Goal: Task Accomplishment & Management: Use online tool/utility

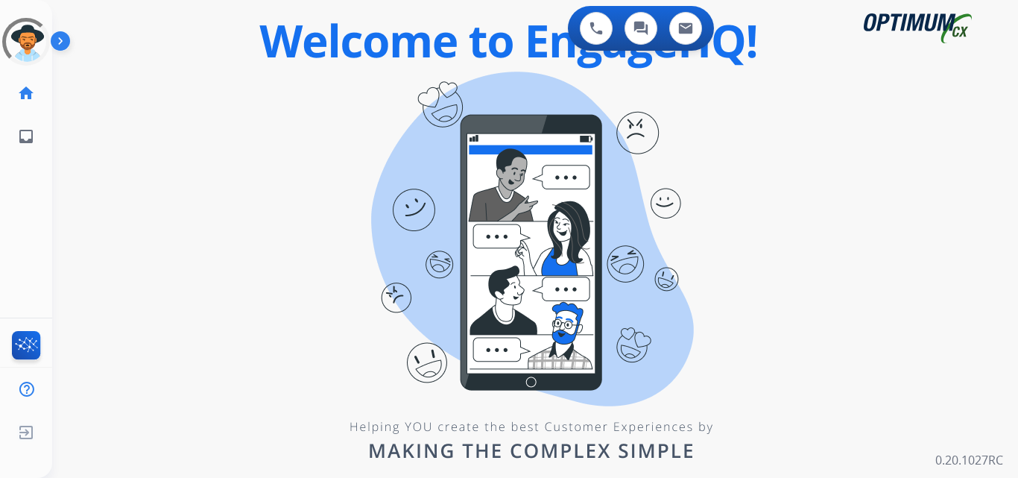
click at [342, 145] on div "0 Voice Interactions 0 Chat Interactions 0 Email Interactions swap_horiz Break …" at bounding box center [535, 239] width 966 height 478
click at [998, 22] on div "0 Voice Interactions 0 Chat Interactions 0 Email Interactions swap_horiz Break …" at bounding box center [535, 239] width 966 height 478
click at [836, 235] on div "0 Voice Interactions 0 Chat Interactions 0 Email Interactions swap_horiz Break …" at bounding box center [535, 239] width 966 height 478
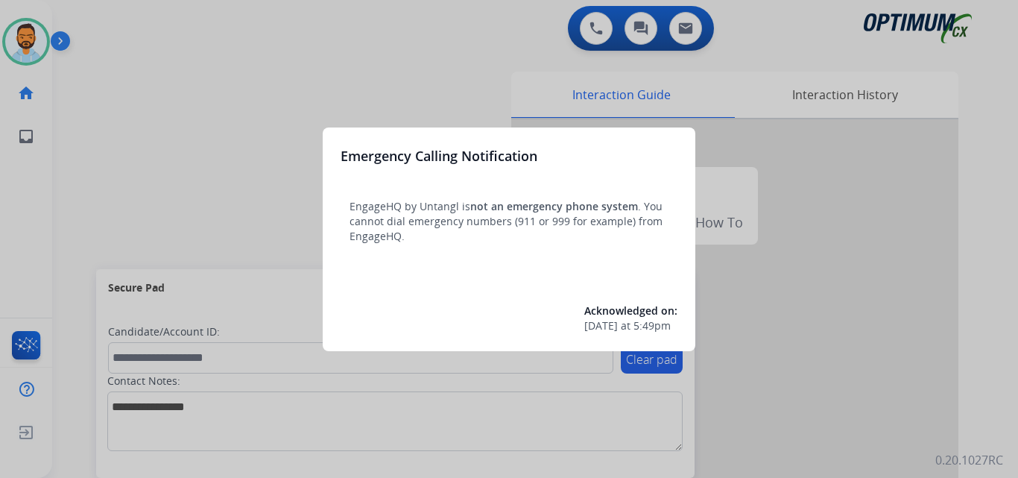
click at [165, 158] on div at bounding box center [509, 239] width 1018 height 478
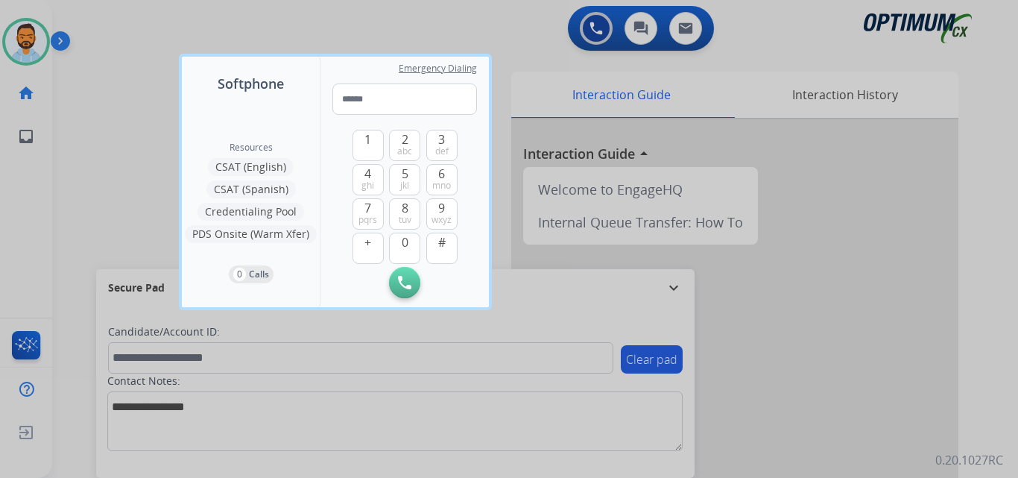
click at [128, 145] on div at bounding box center [509, 239] width 1018 height 478
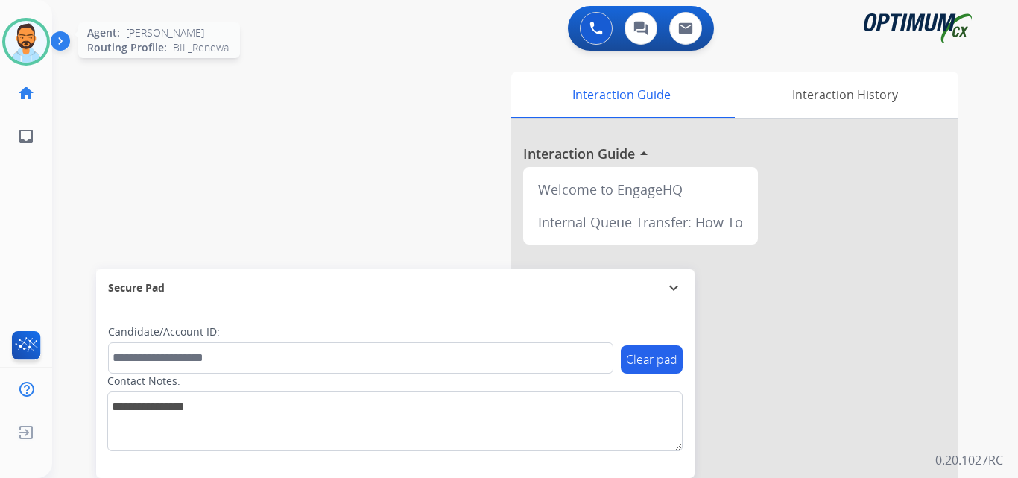
click at [27, 28] on img at bounding box center [26, 42] width 42 height 42
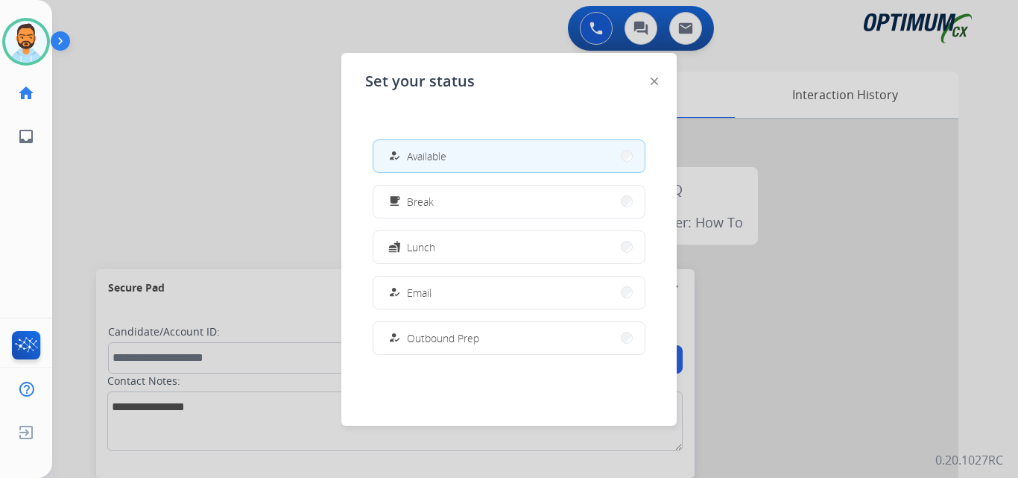
click at [173, 171] on div at bounding box center [509, 239] width 1018 height 478
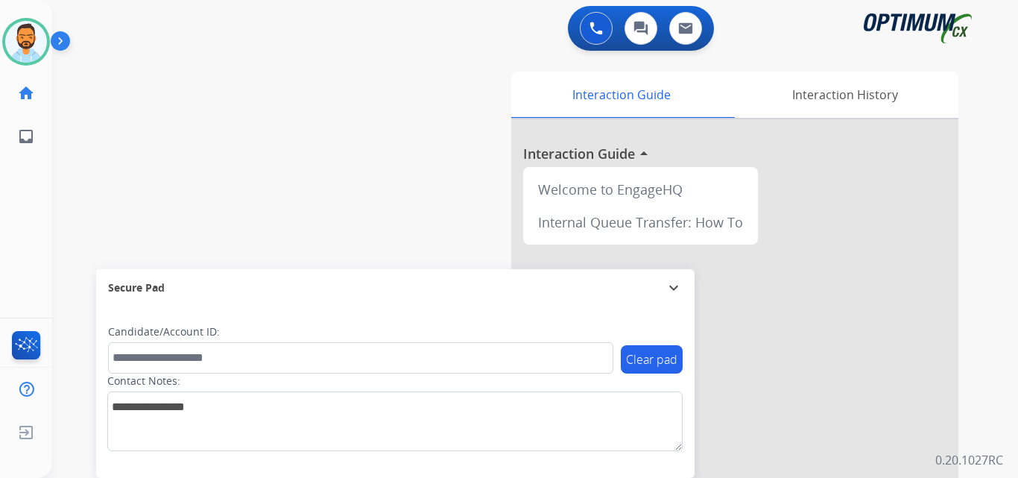
click at [60, 31] on img at bounding box center [63, 44] width 25 height 28
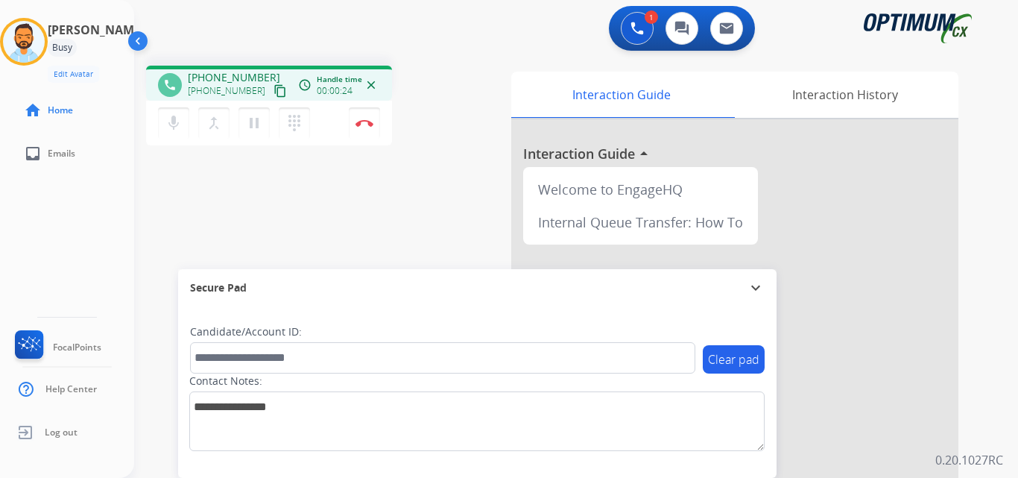
click at [274, 95] on mat-icon "content_copy" at bounding box center [280, 90] width 13 height 13
click at [365, 123] on img at bounding box center [365, 122] width 18 height 7
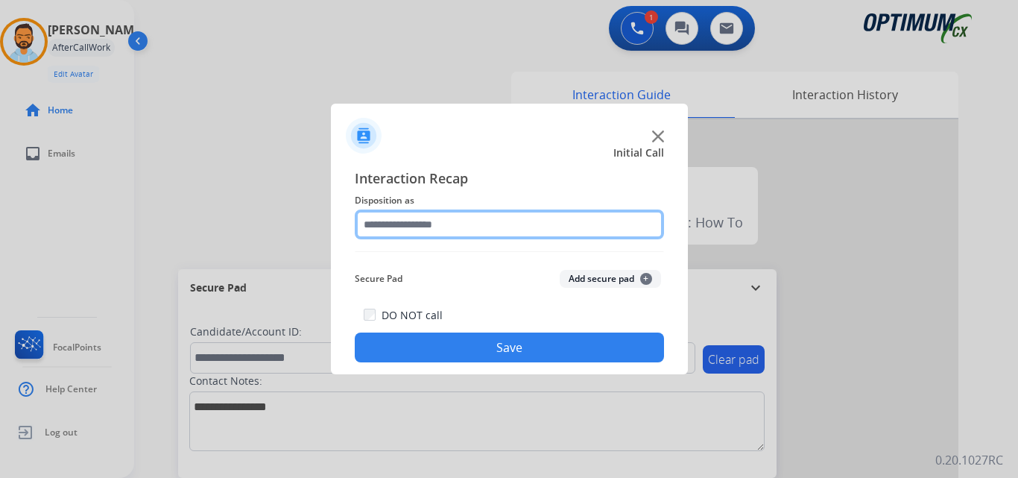
click at [435, 228] on input "text" at bounding box center [509, 224] width 309 height 30
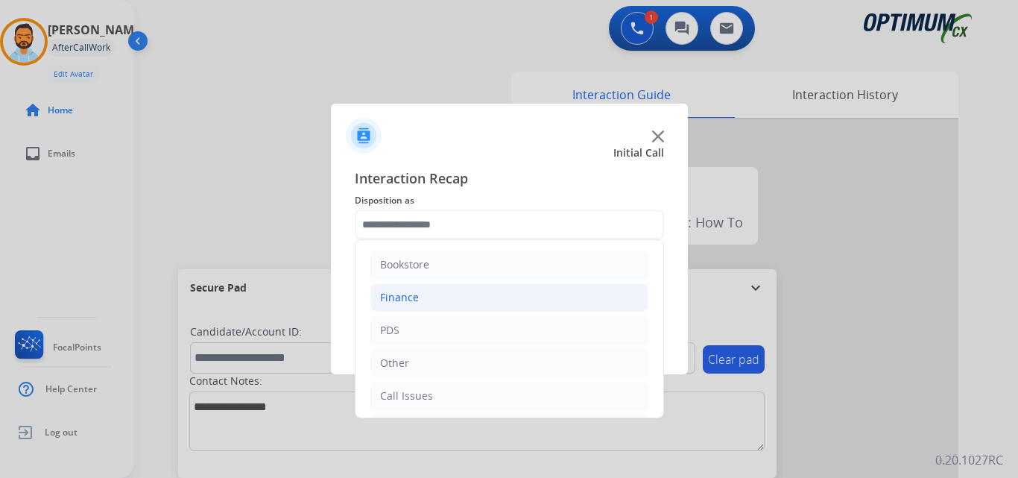
click at [515, 297] on li "Finance" at bounding box center [509, 297] width 278 height 28
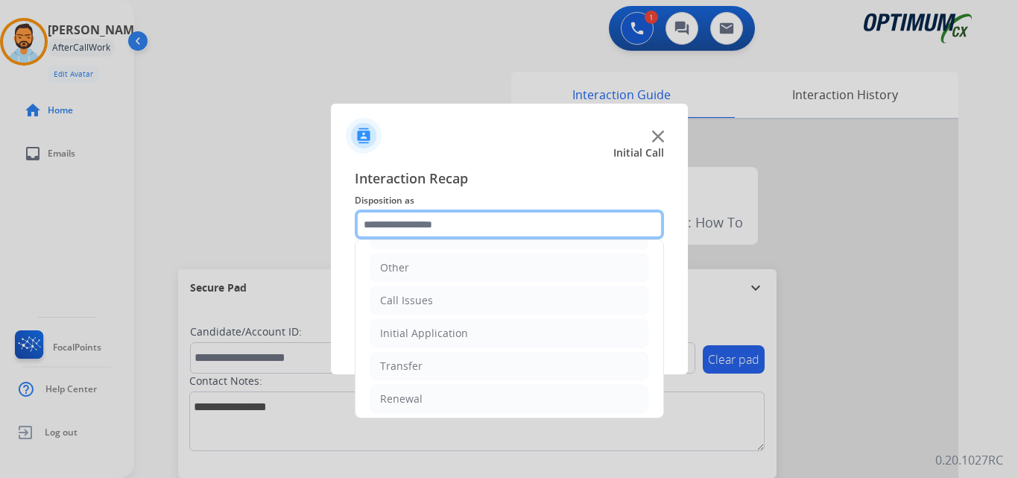
scroll to position [233, 0]
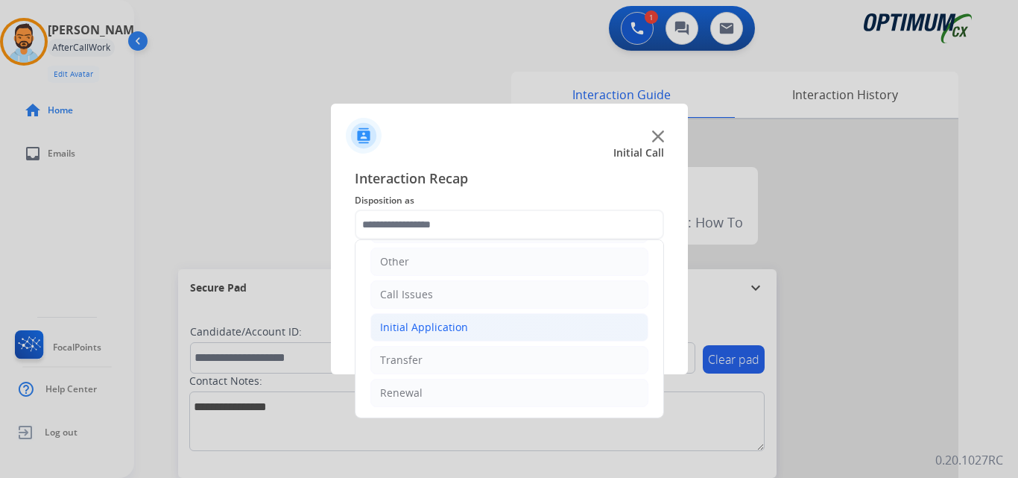
click at [458, 338] on li "Initial Application" at bounding box center [509, 327] width 278 height 28
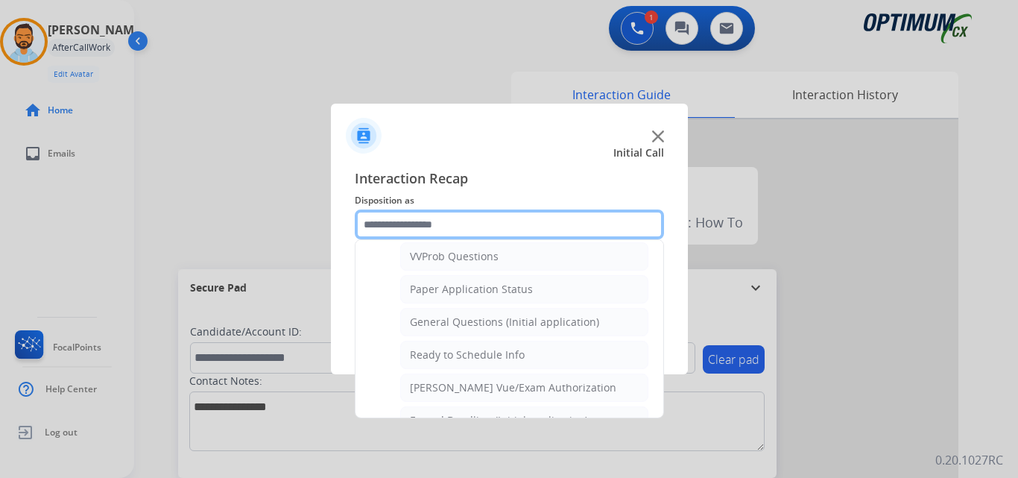
scroll to position [813, 0]
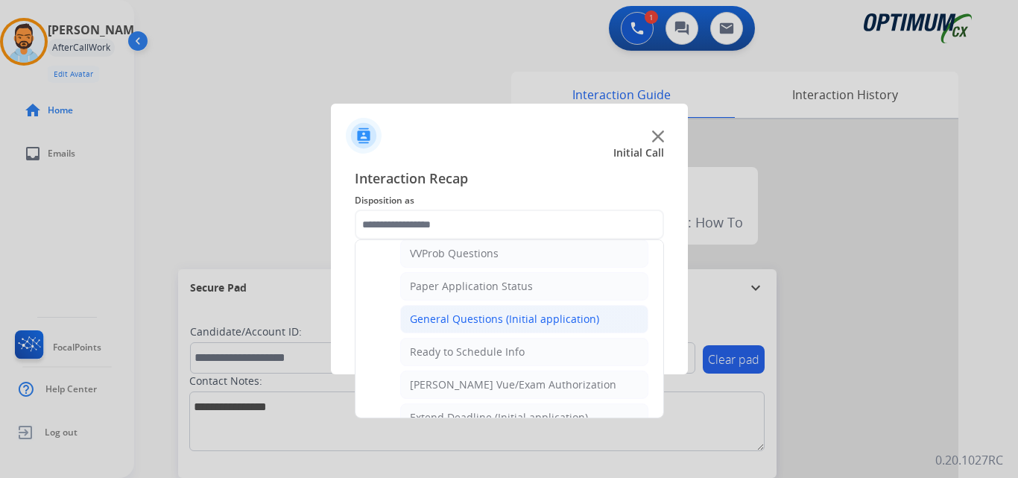
click at [525, 319] on div "General Questions (Initial application)" at bounding box center [504, 319] width 189 height 15
type input "**********"
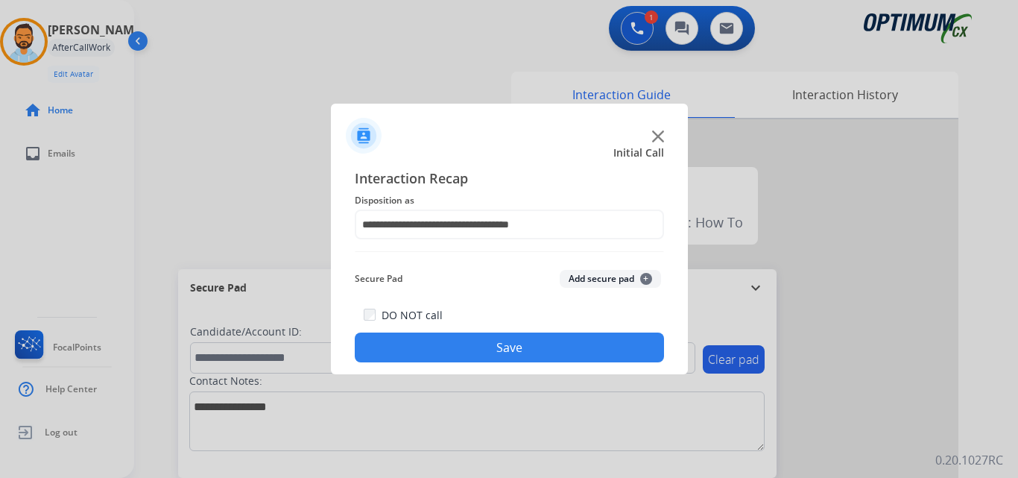
click at [501, 354] on button "Save" at bounding box center [509, 347] width 309 height 30
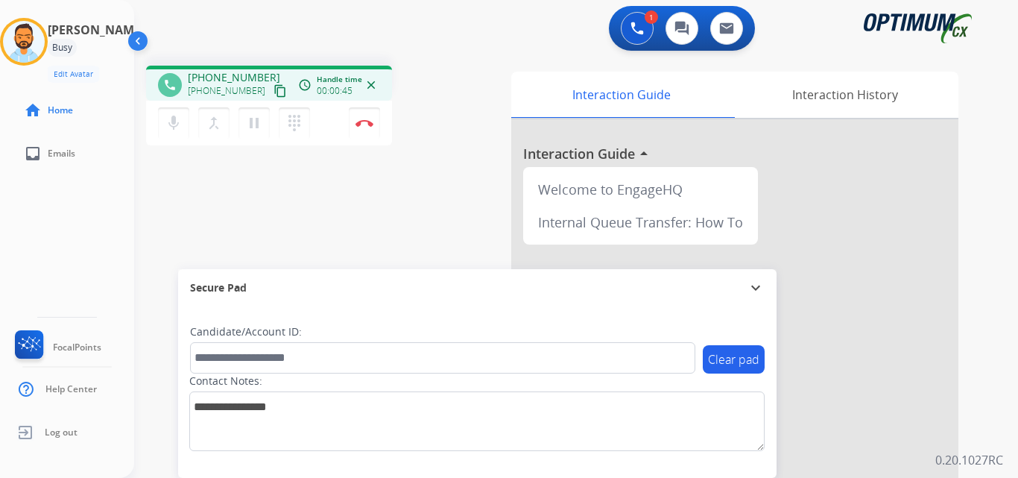
click at [274, 92] on mat-icon "content_copy" at bounding box center [280, 90] width 13 height 13
click at [274, 97] on mat-icon "content_copy" at bounding box center [280, 90] width 13 height 13
click at [362, 126] on img at bounding box center [365, 122] width 18 height 7
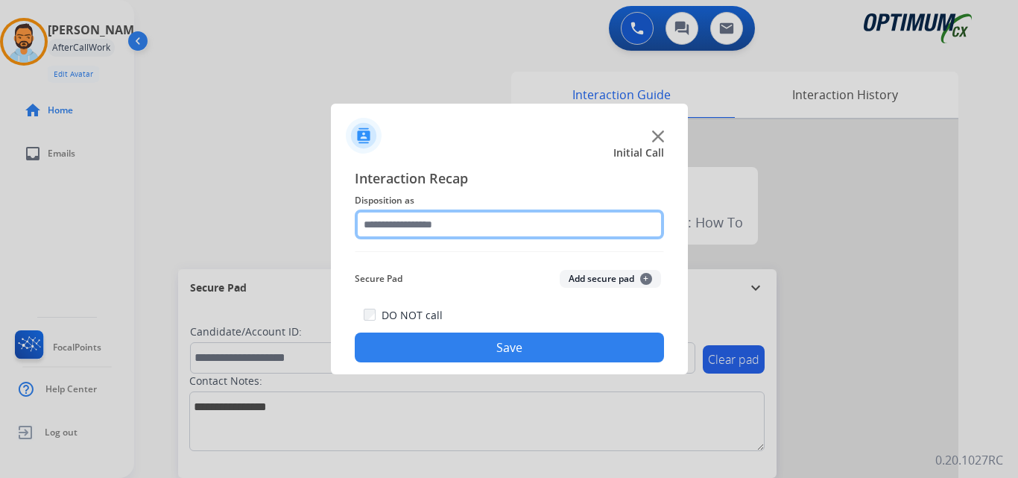
click at [458, 226] on input "text" at bounding box center [509, 224] width 309 height 30
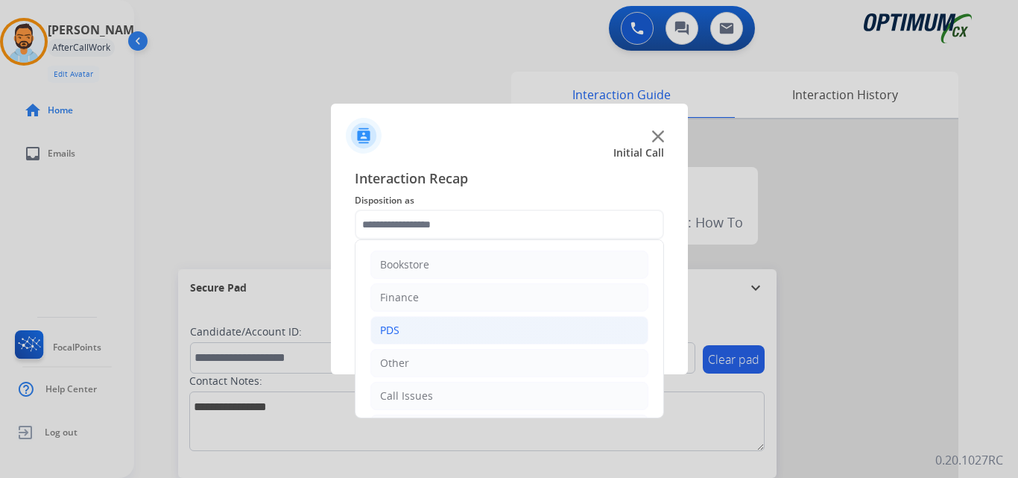
click at [525, 339] on li "PDS" at bounding box center [509, 330] width 278 height 28
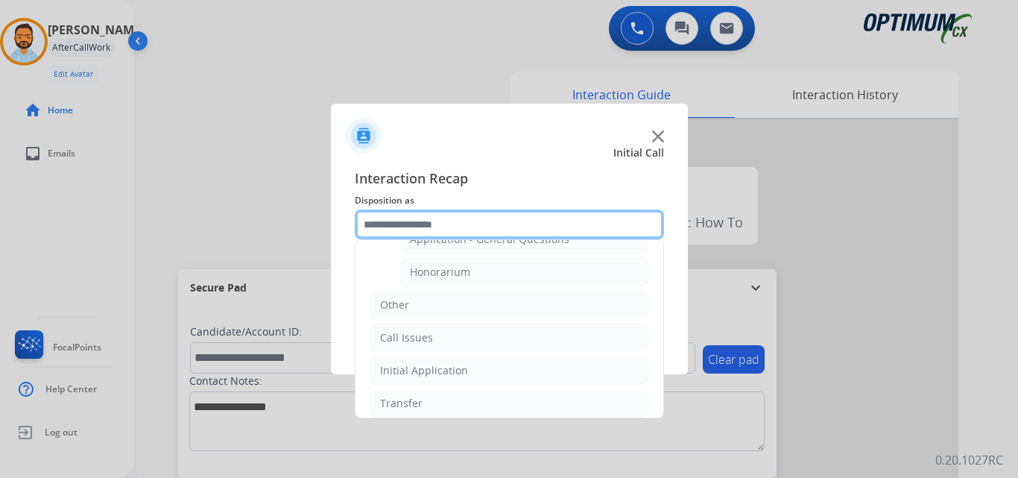
scroll to position [525, 0]
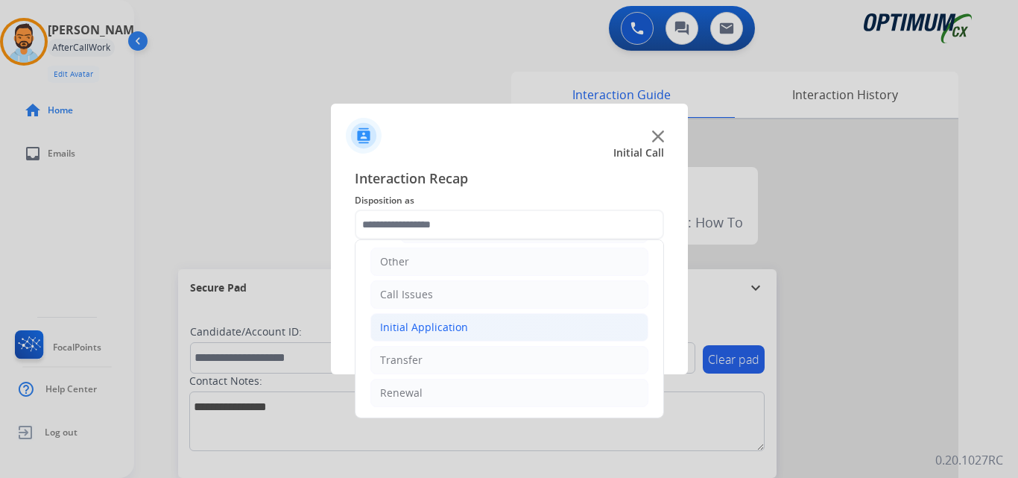
click at [481, 336] on li "Initial Application" at bounding box center [509, 327] width 278 height 28
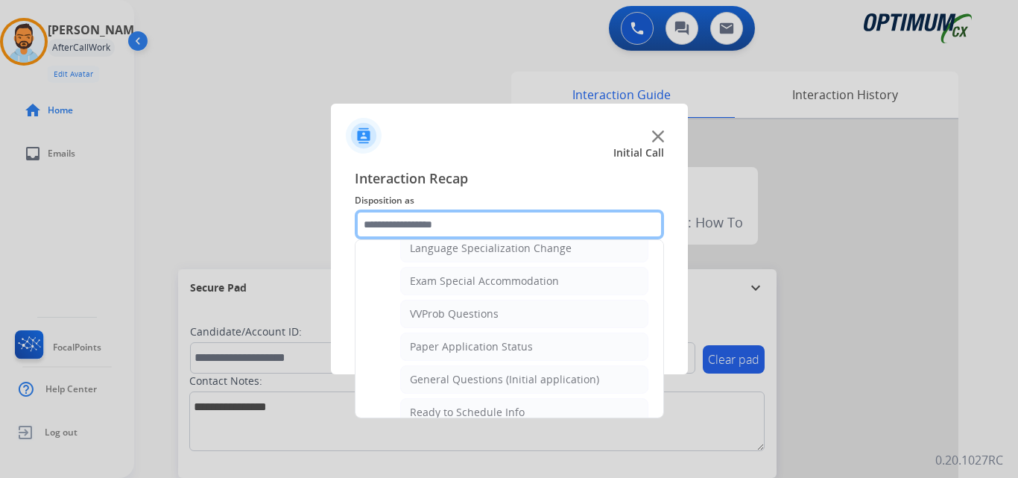
scroll to position [903, 0]
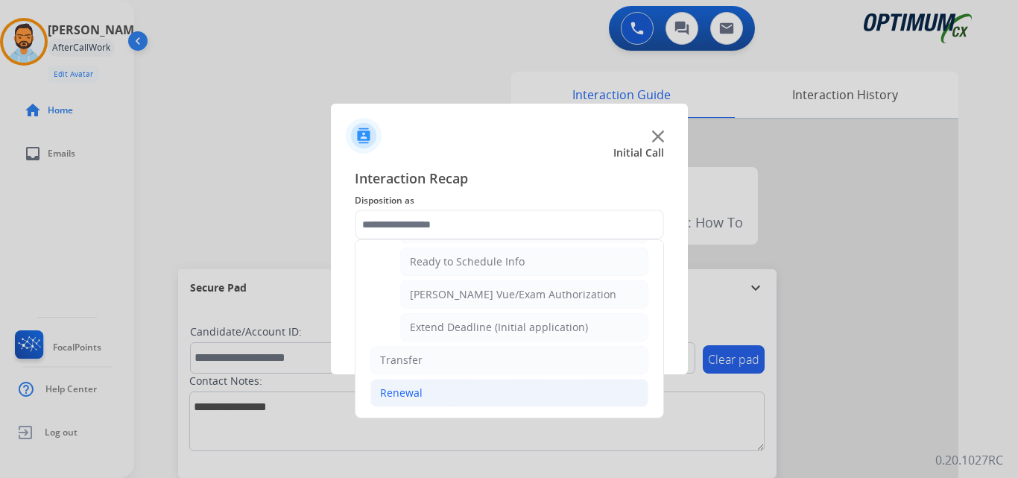
click at [456, 390] on li "Renewal" at bounding box center [509, 393] width 278 height 28
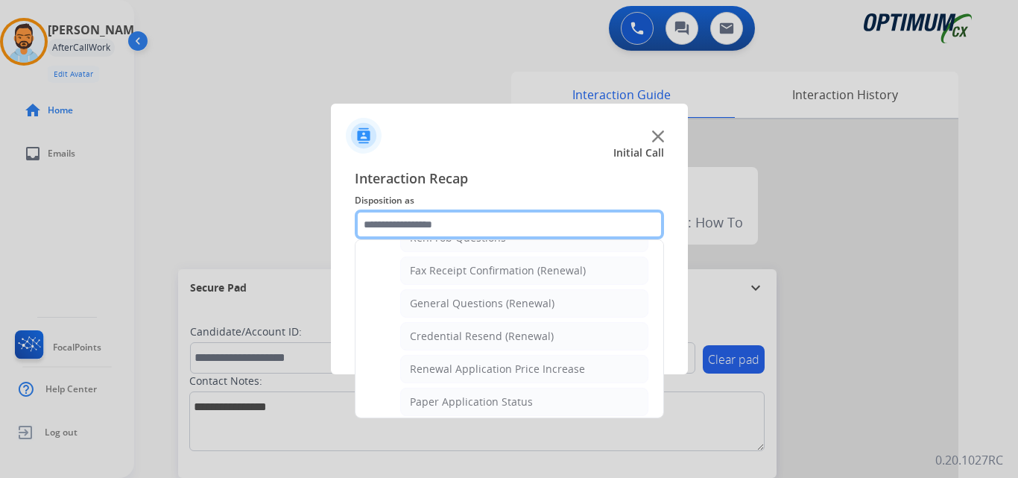
scroll to position [390, 0]
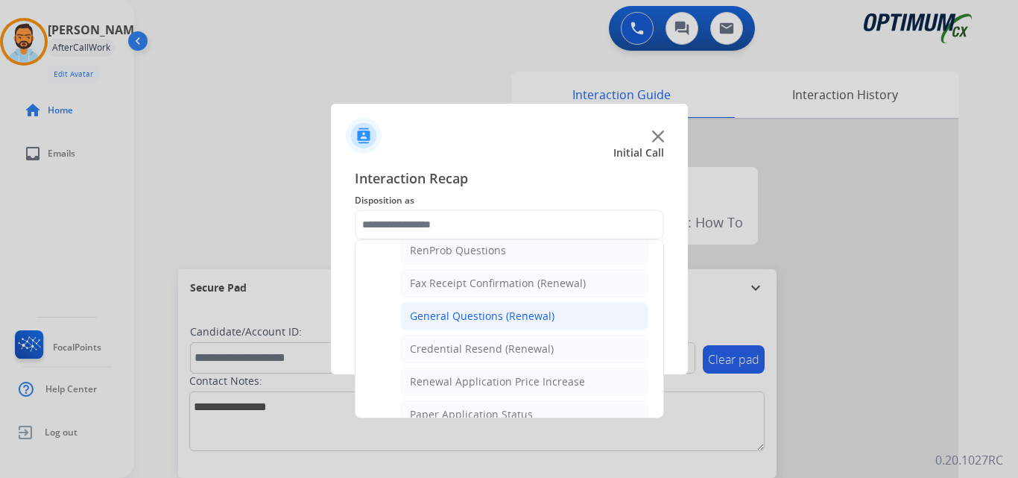
click at [504, 317] on div "General Questions (Renewal)" at bounding box center [482, 316] width 145 height 15
type input "**********"
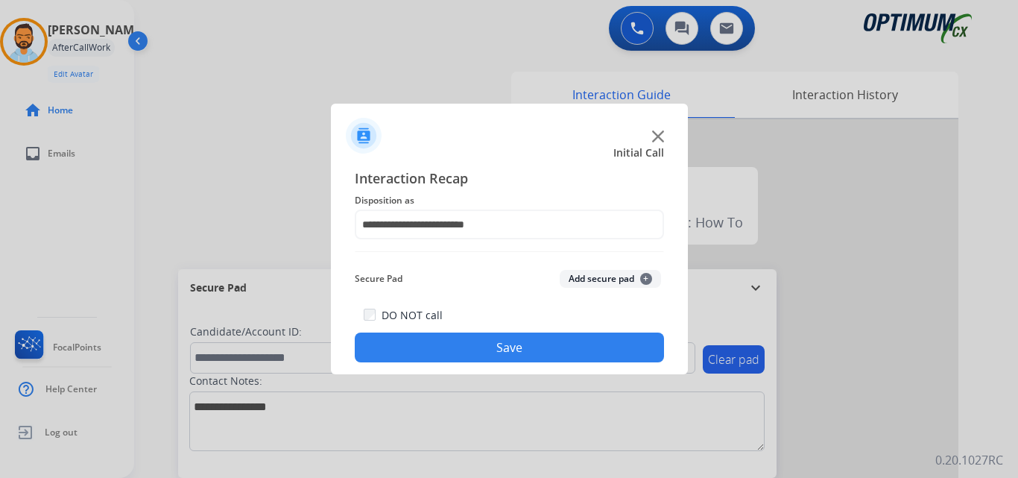
click at [538, 347] on button "Save" at bounding box center [509, 347] width 309 height 30
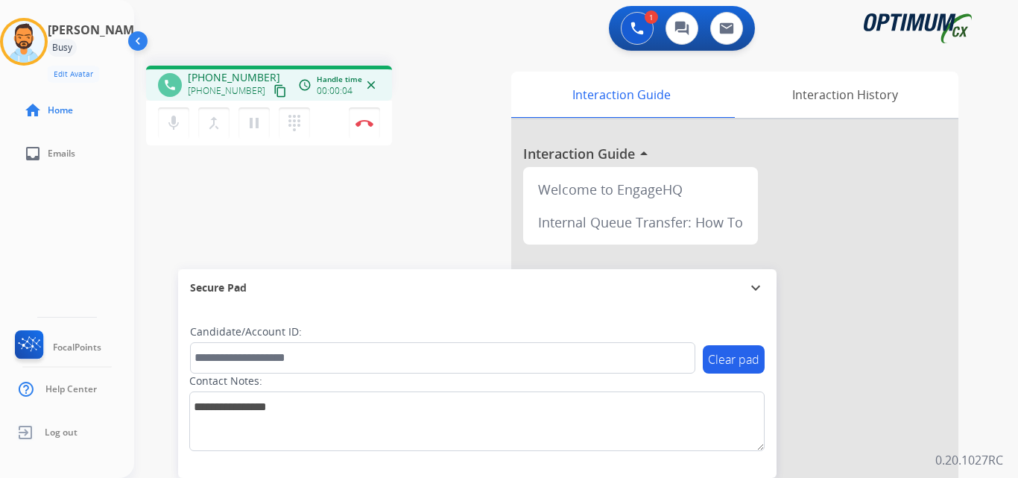
click at [266, 102] on div "mic Mute merge_type Bridge pause Hold dialpad Dialpad Disconnect" at bounding box center [269, 123] width 246 height 45
click at [274, 90] on mat-icon "content_copy" at bounding box center [280, 90] width 13 height 13
click at [365, 122] on img at bounding box center [365, 122] width 18 height 7
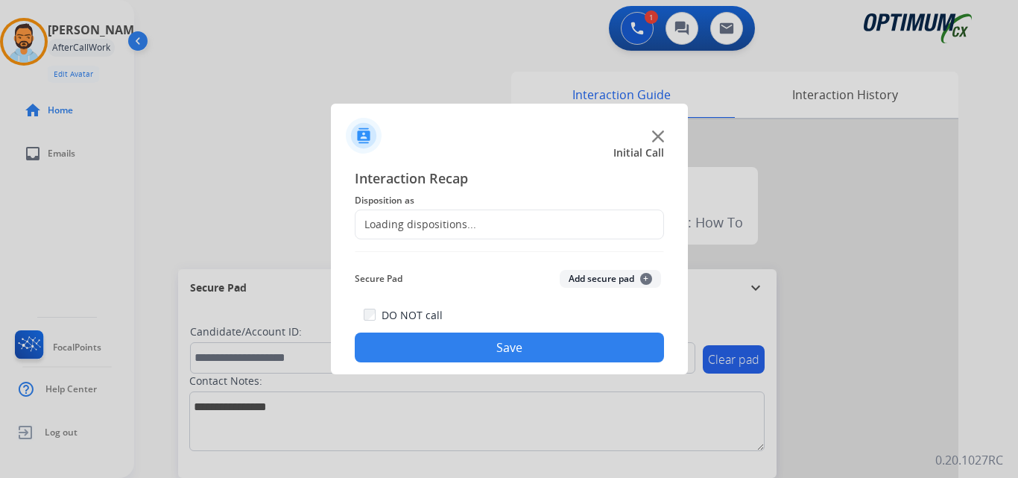
click at [490, 204] on span "Disposition as" at bounding box center [509, 201] width 309 height 18
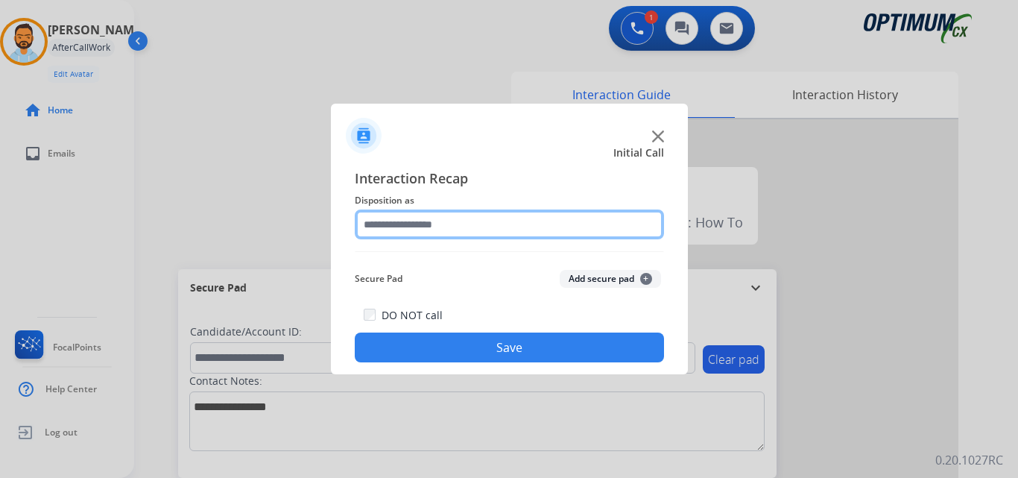
click at [470, 221] on input "text" at bounding box center [509, 224] width 309 height 30
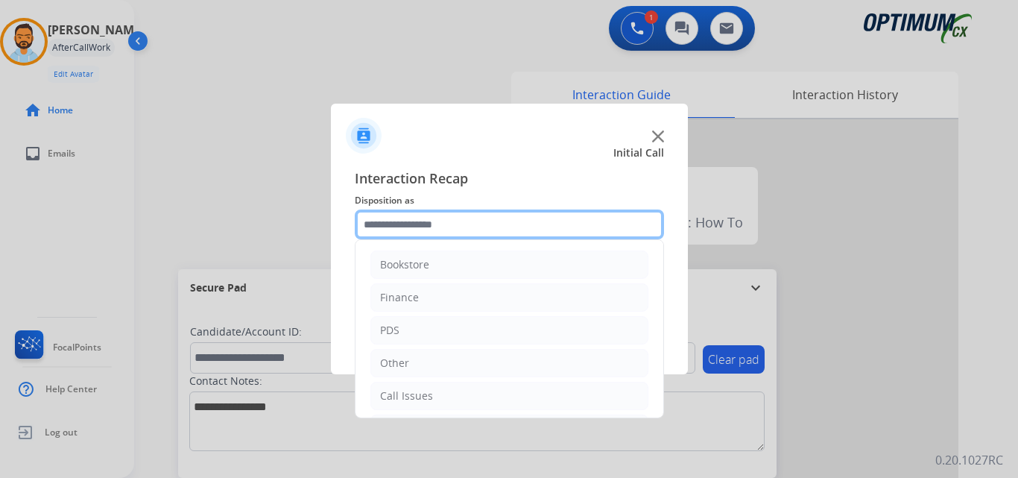
scroll to position [101, 0]
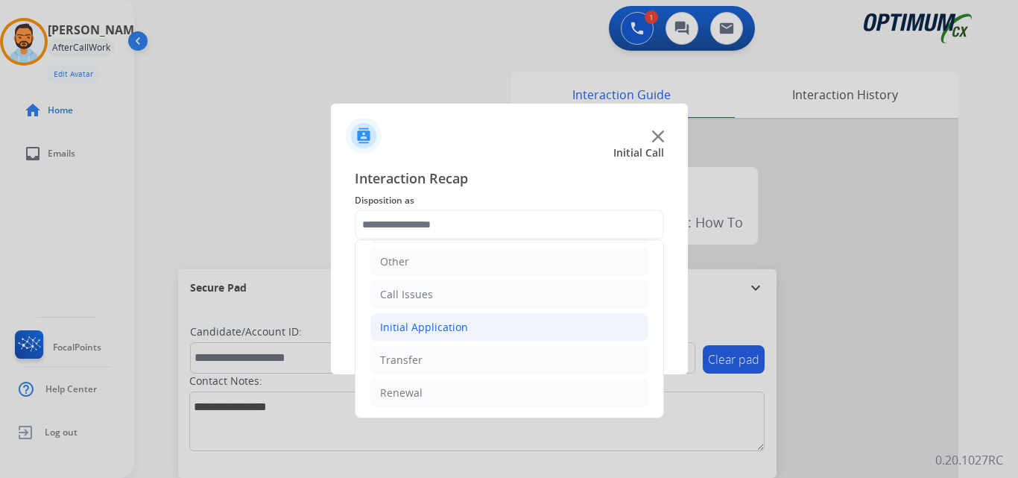
click at [454, 317] on li "Initial Application" at bounding box center [509, 327] width 278 height 28
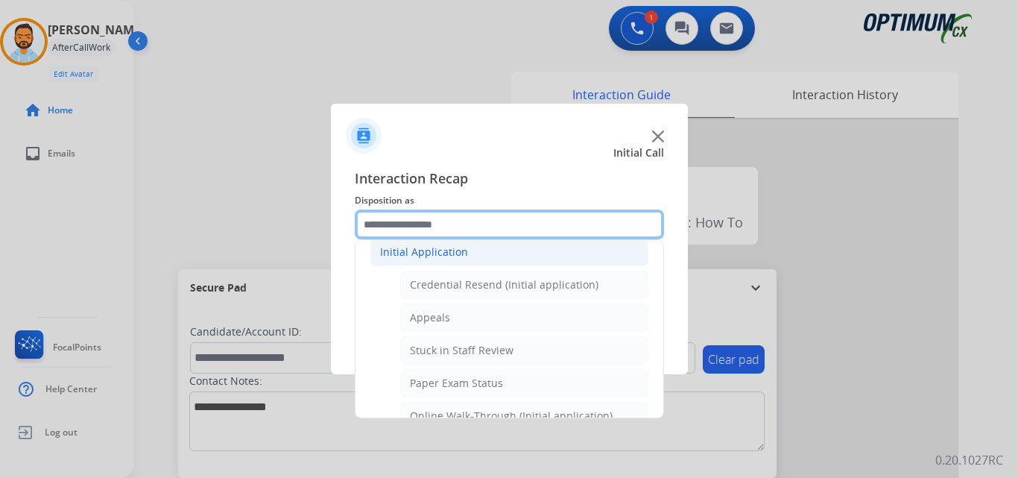
scroll to position [179, 0]
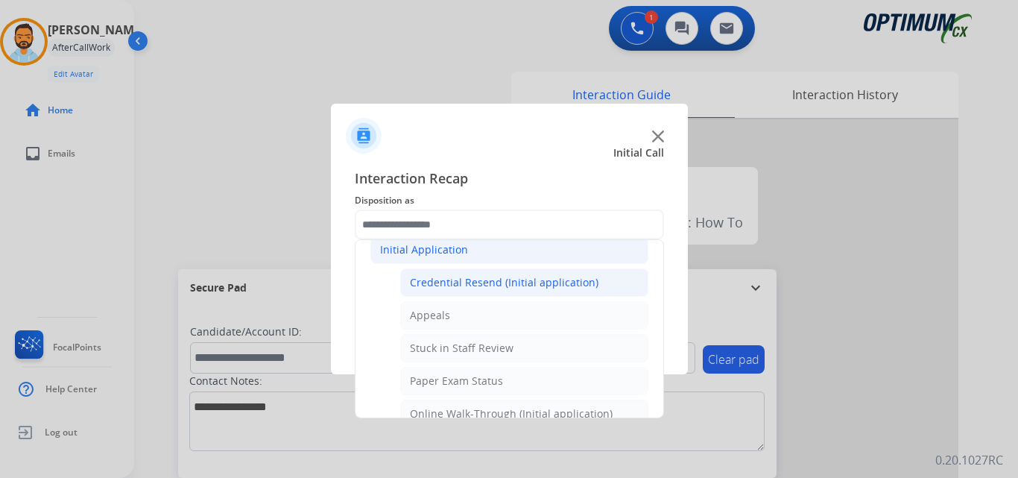
click at [517, 285] on div "Credential Resend (Initial application)" at bounding box center [504, 282] width 189 height 15
type input "**********"
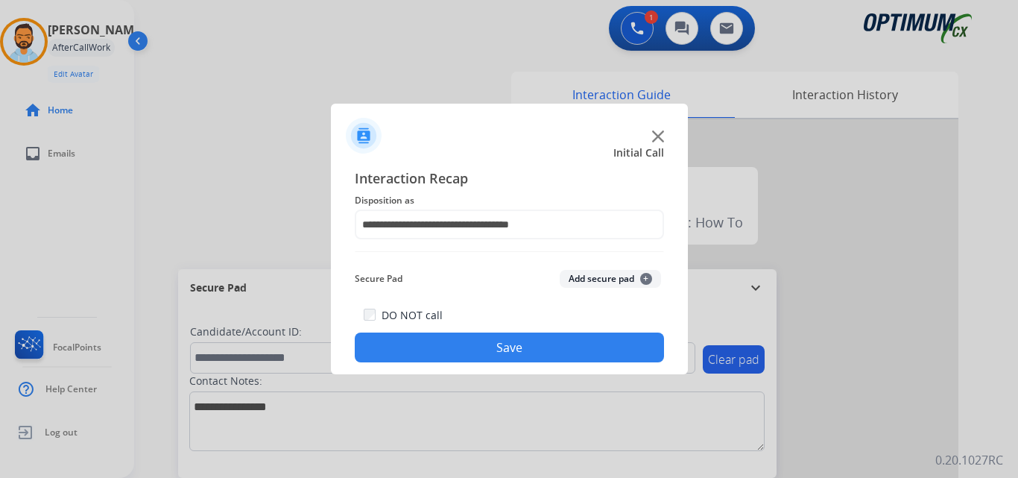
click at [475, 347] on button "Save" at bounding box center [509, 347] width 309 height 30
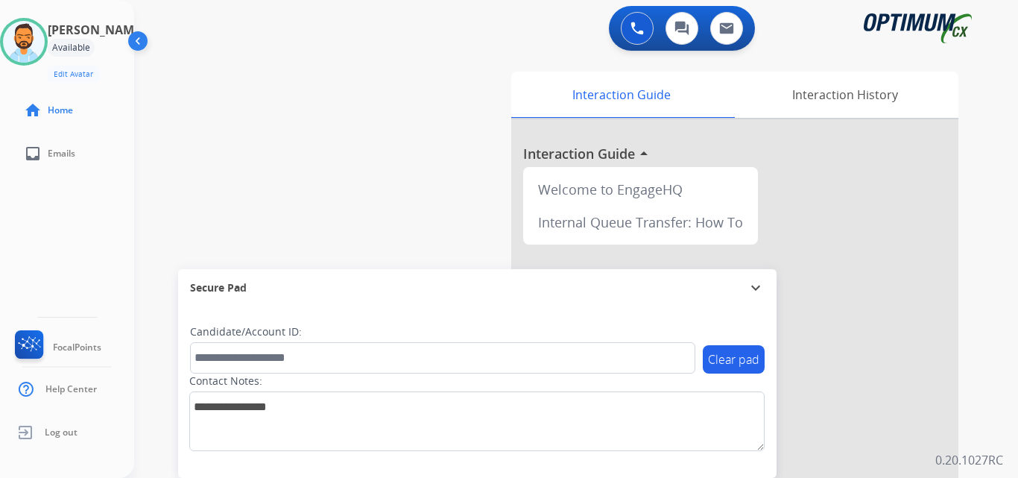
click at [178, 119] on div "swap_horiz Break voice bridge close_fullscreen Connect 3-Way Call merge_type Se…" at bounding box center [558, 365] width 848 height 622
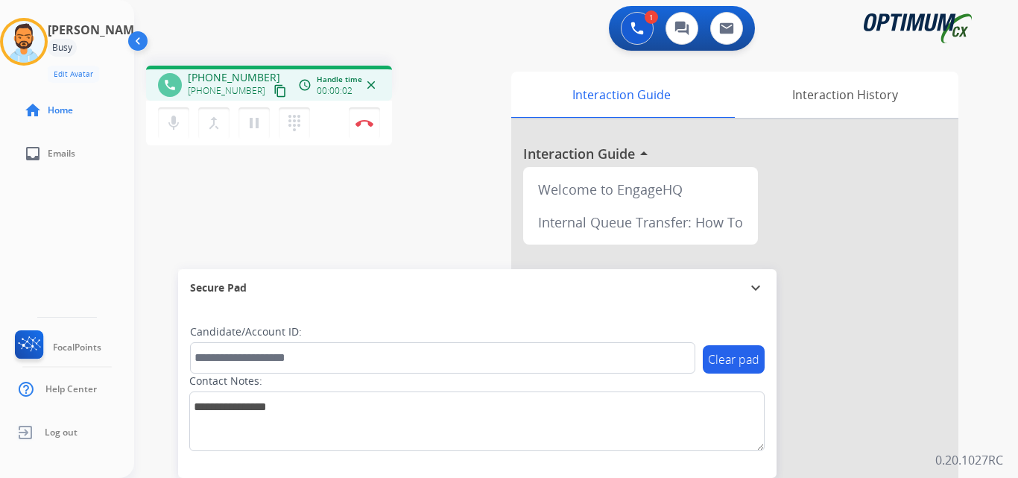
click at [274, 92] on mat-icon "content_copy" at bounding box center [280, 90] width 13 height 13
click at [362, 118] on button "Disconnect" at bounding box center [364, 122] width 31 height 31
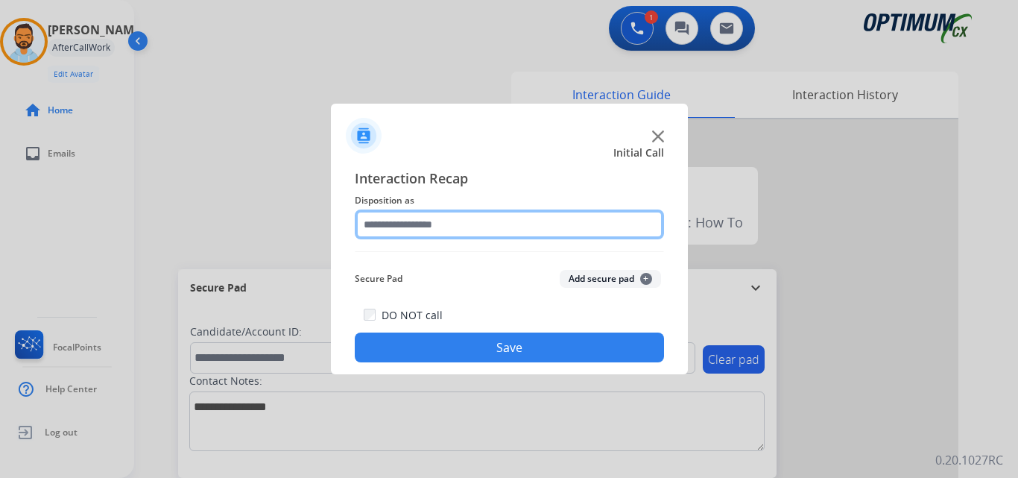
click at [496, 227] on input "text" at bounding box center [509, 224] width 309 height 30
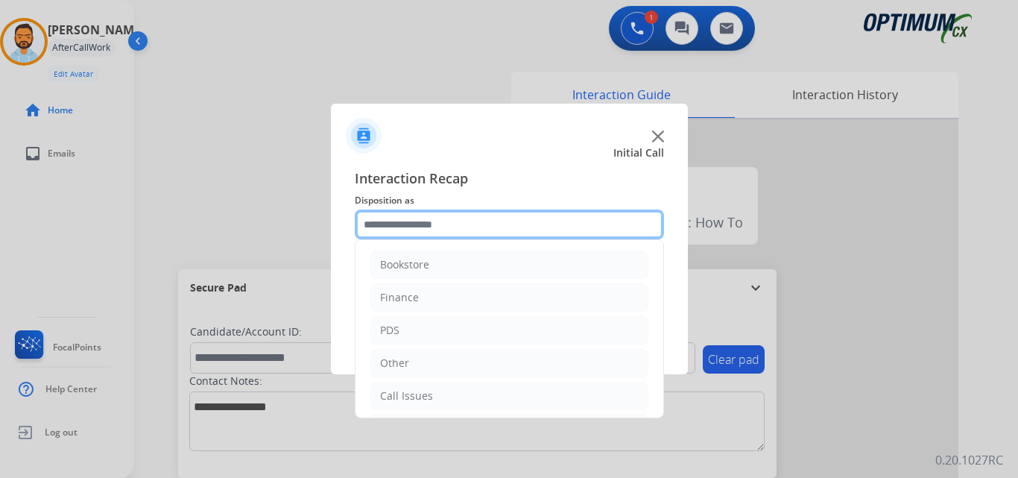
scroll to position [101, 0]
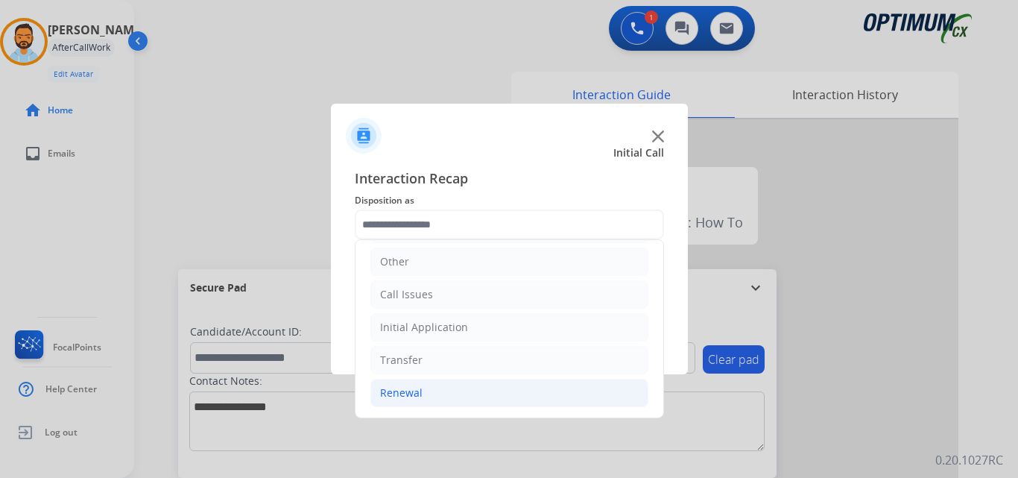
click at [438, 406] on li "Renewal" at bounding box center [509, 393] width 278 height 28
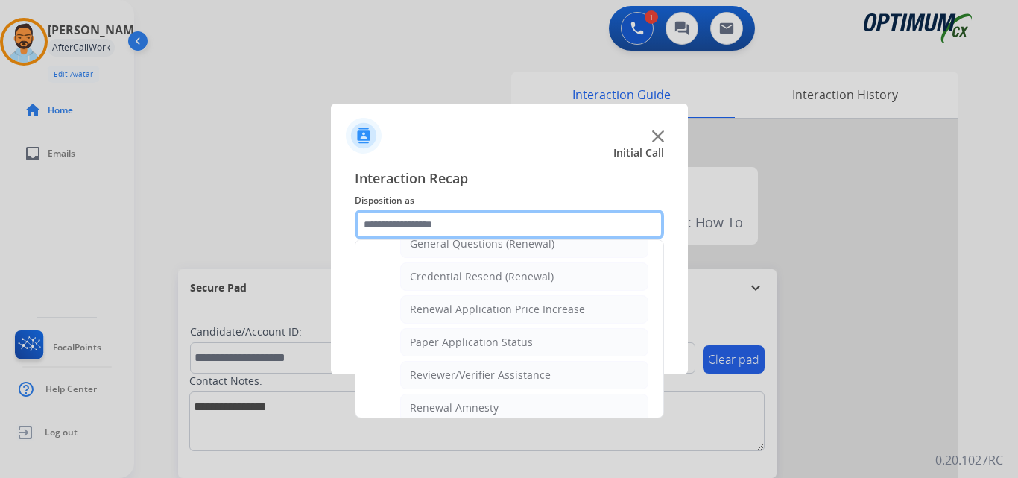
scroll to position [458, 0]
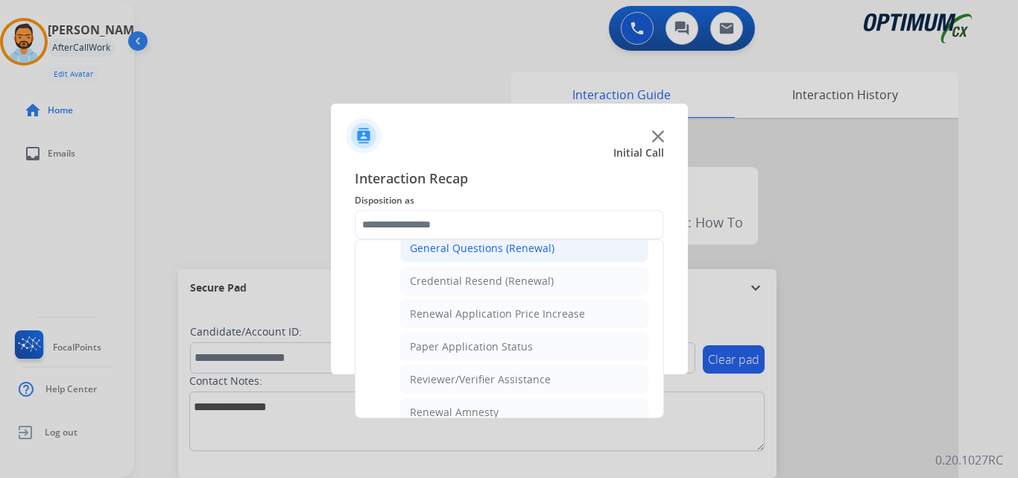
click at [485, 252] on div "General Questions (Renewal)" at bounding box center [482, 248] width 145 height 15
type input "**********"
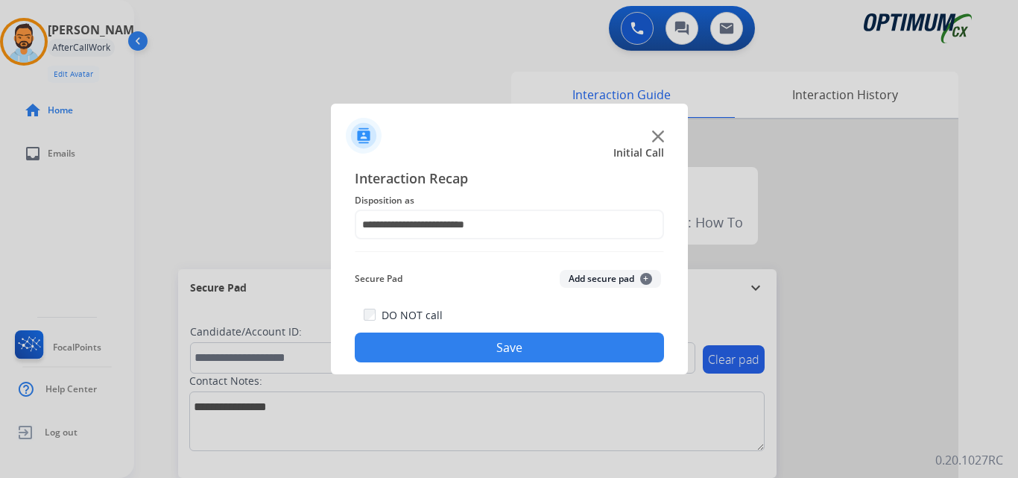
click at [478, 350] on button "Save" at bounding box center [509, 347] width 309 height 30
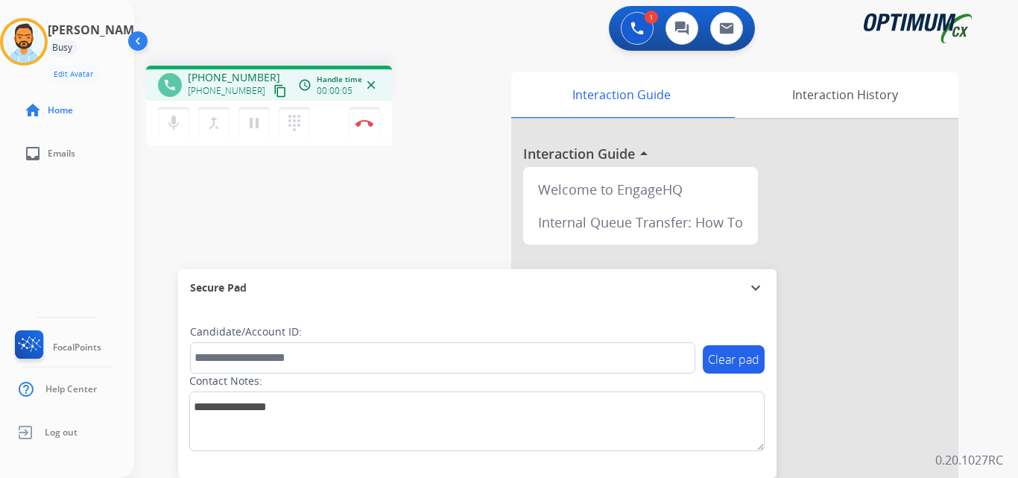
click at [274, 89] on mat-icon "content_copy" at bounding box center [280, 90] width 13 height 13
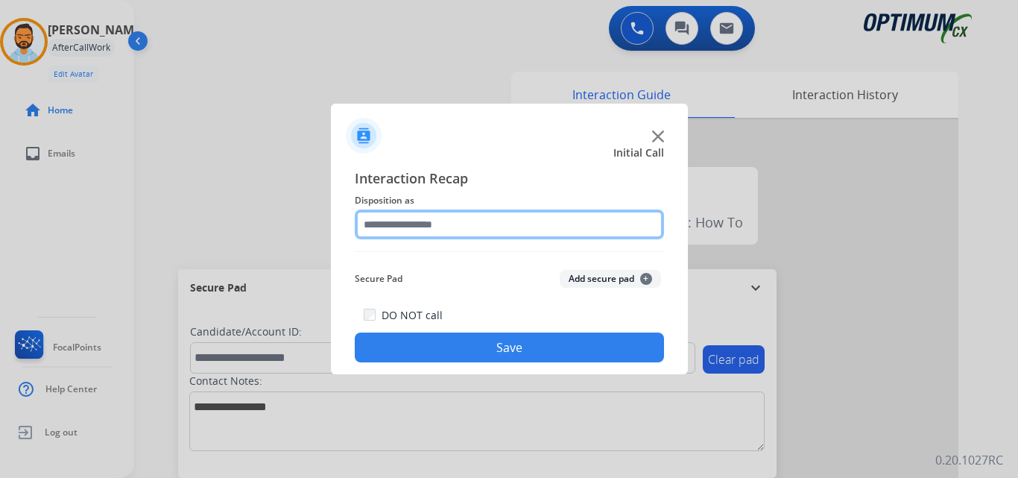
click at [405, 224] on input "text" at bounding box center [509, 224] width 309 height 30
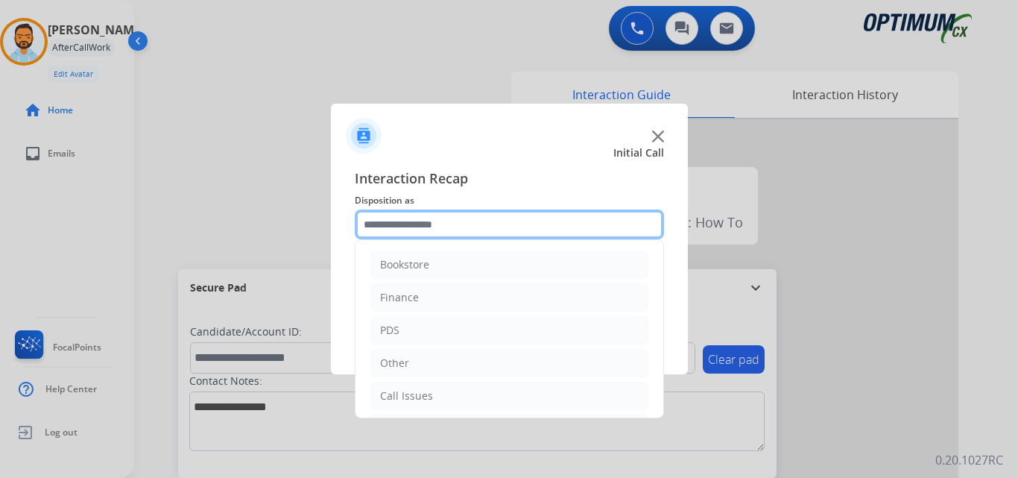
scroll to position [101, 0]
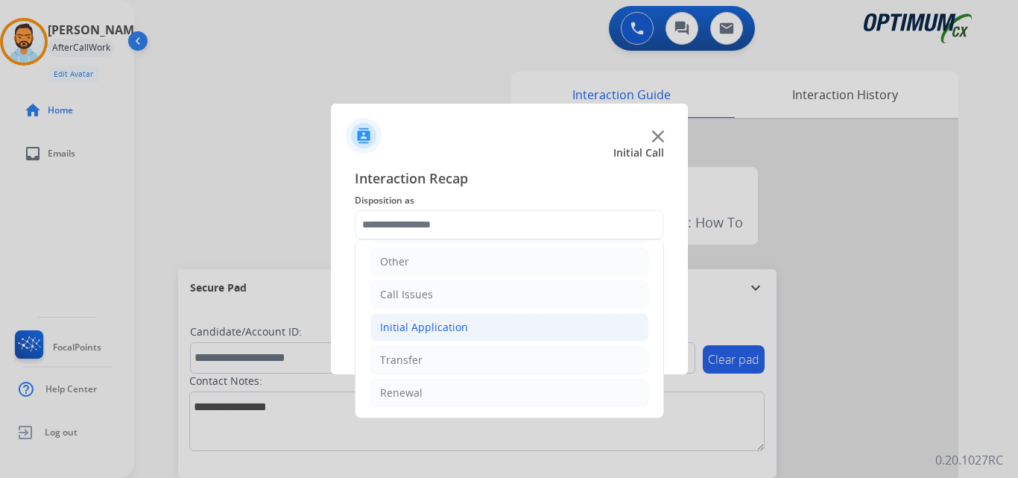
click at [445, 337] on li "Initial Application" at bounding box center [509, 327] width 278 height 28
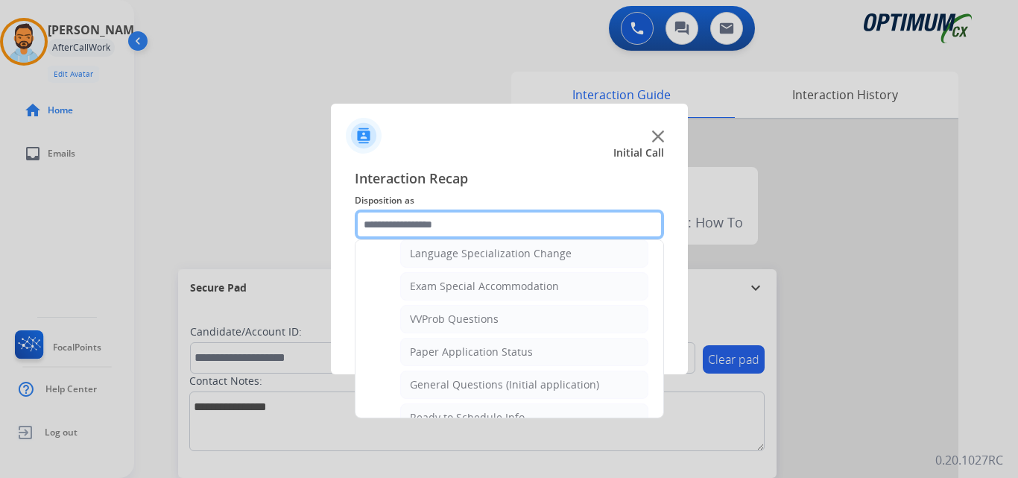
scroll to position [746, 0]
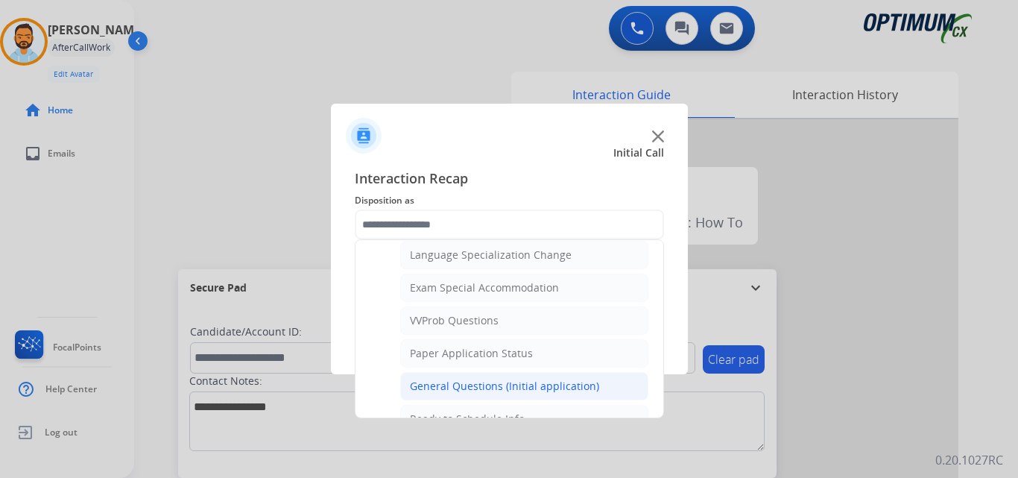
click at [501, 385] on div "General Questions (Initial application)" at bounding box center [504, 386] width 189 height 15
type input "**********"
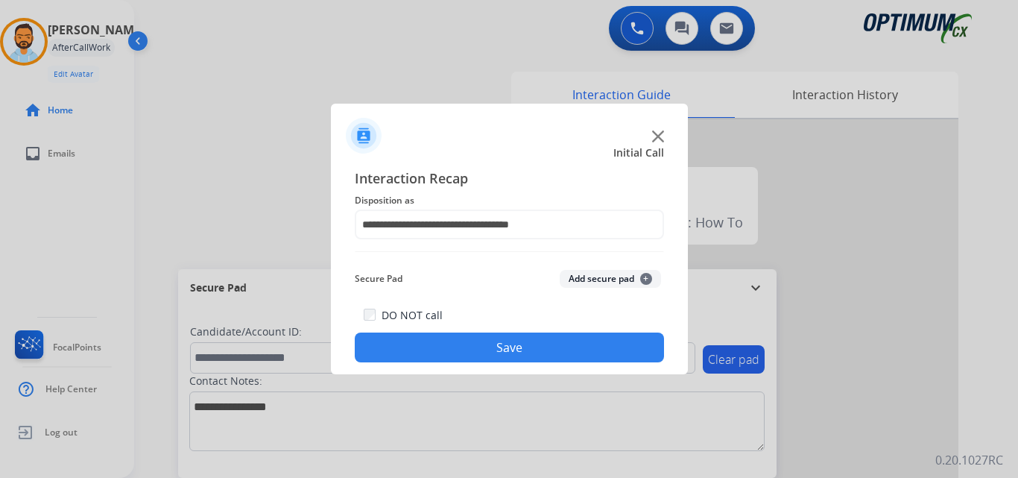
click at [446, 347] on button "Save" at bounding box center [509, 347] width 309 height 30
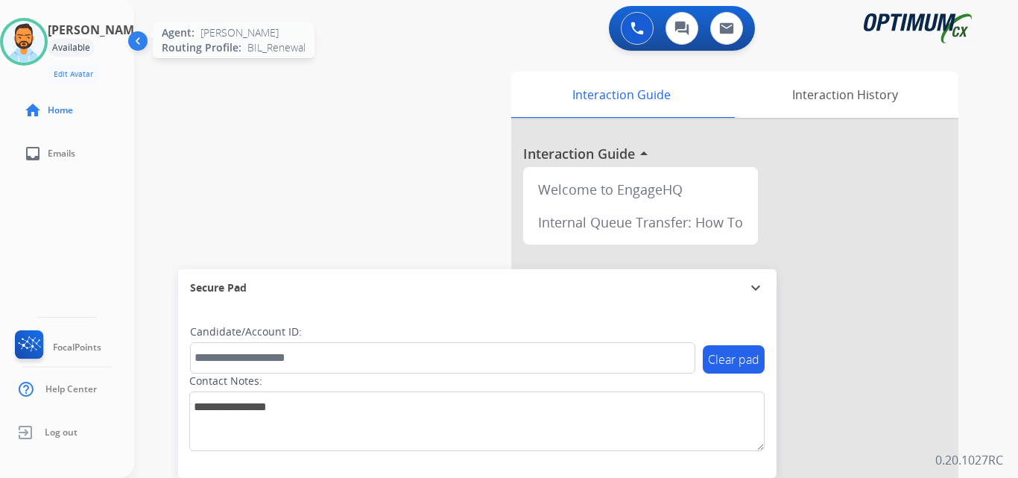
click at [32, 52] on img at bounding box center [24, 42] width 42 height 42
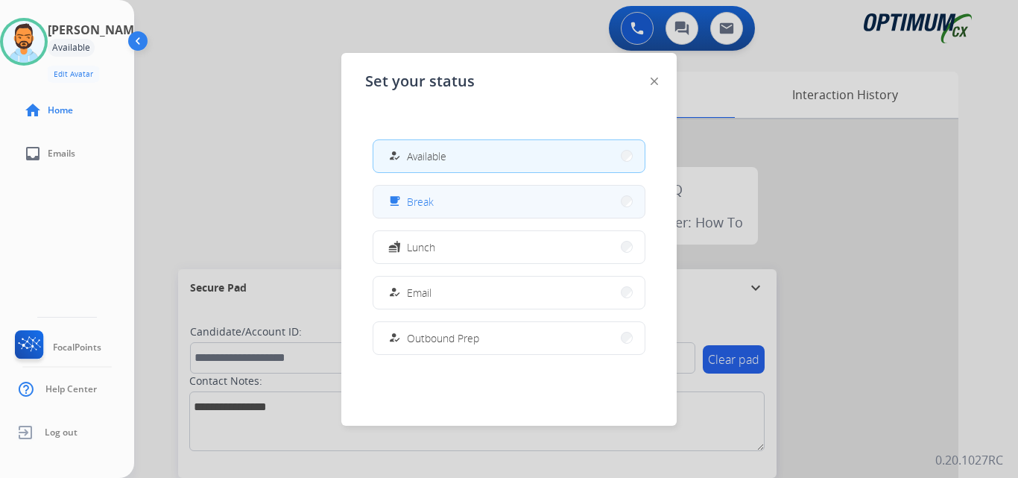
click at [453, 201] on button "free_breakfast Break" at bounding box center [508, 202] width 271 height 32
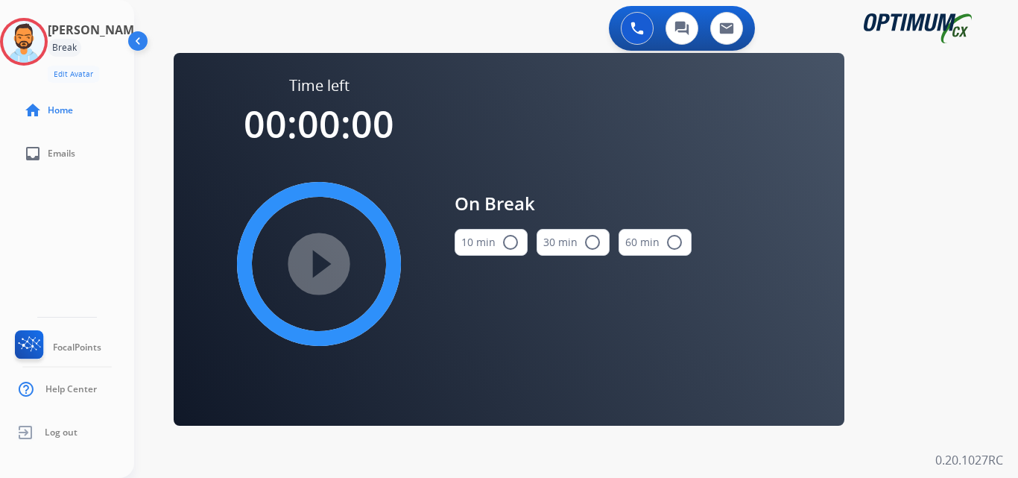
click at [492, 236] on button "10 min radio_button_unchecked" at bounding box center [491, 242] width 73 height 27
click at [318, 268] on mat-icon "play_circle_filled" at bounding box center [319, 264] width 18 height 18
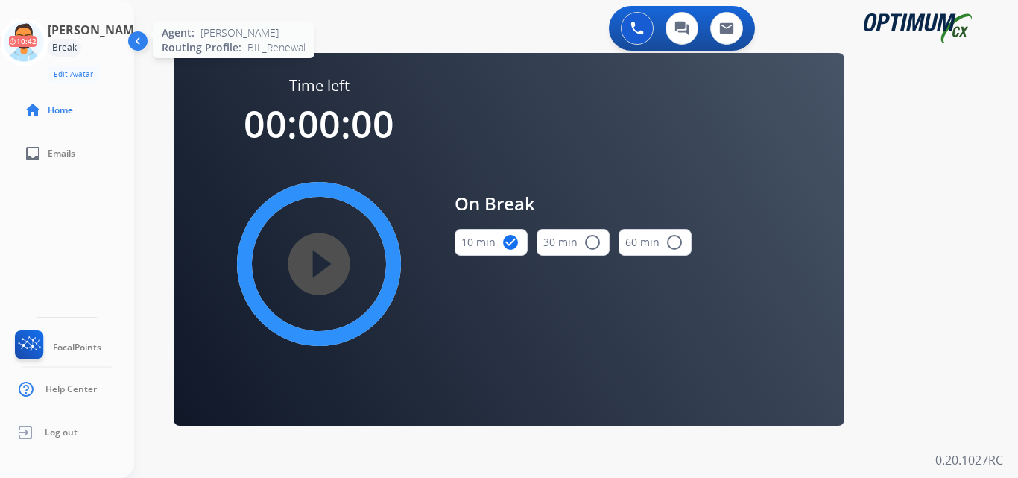
click at [28, 36] on icon at bounding box center [24, 42] width 48 height 48
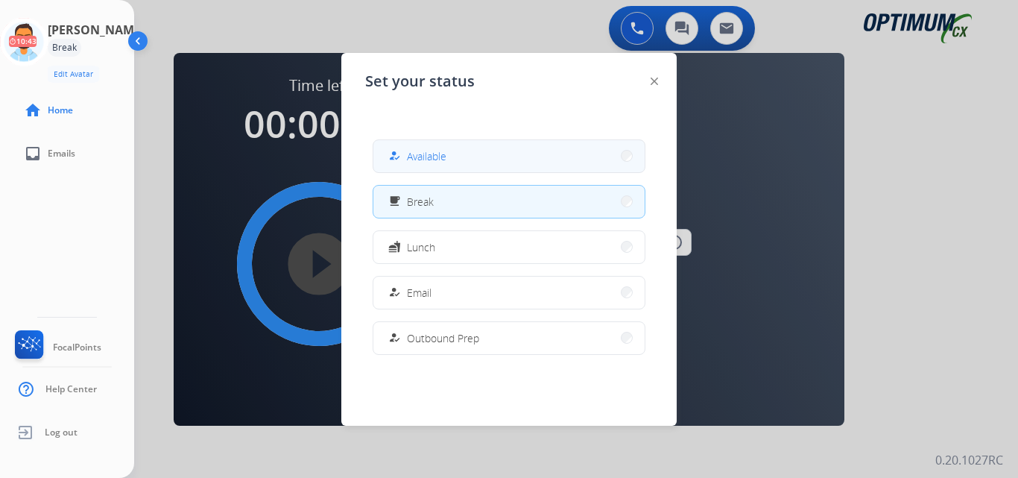
click at [481, 145] on button "how_to_reg Available" at bounding box center [508, 156] width 271 height 32
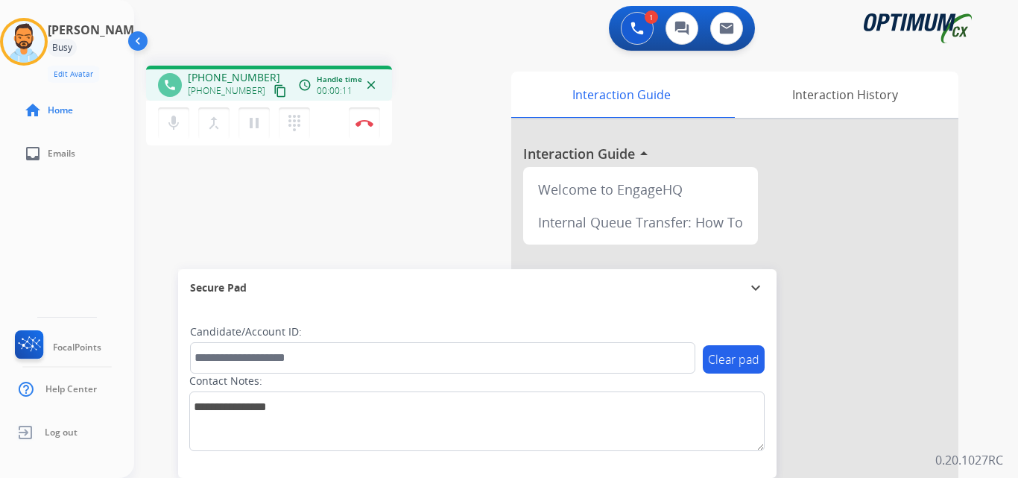
click at [274, 90] on mat-icon "content_copy" at bounding box center [280, 90] width 13 height 13
click at [370, 122] on img at bounding box center [365, 122] width 18 height 7
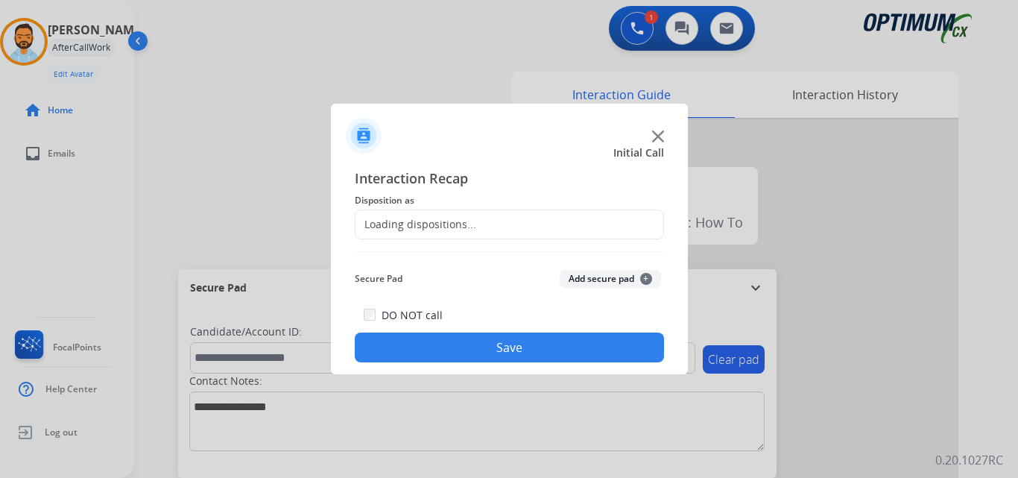
click at [479, 203] on span "Disposition as" at bounding box center [509, 201] width 309 height 18
click at [512, 233] on div "Loading dispositions..." at bounding box center [509, 224] width 309 height 30
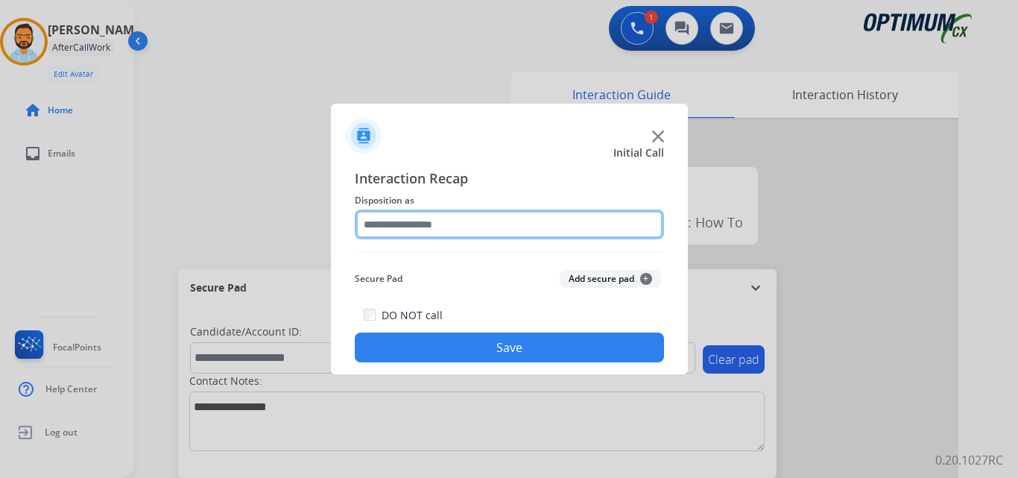
click at [516, 219] on input "text" at bounding box center [509, 224] width 309 height 30
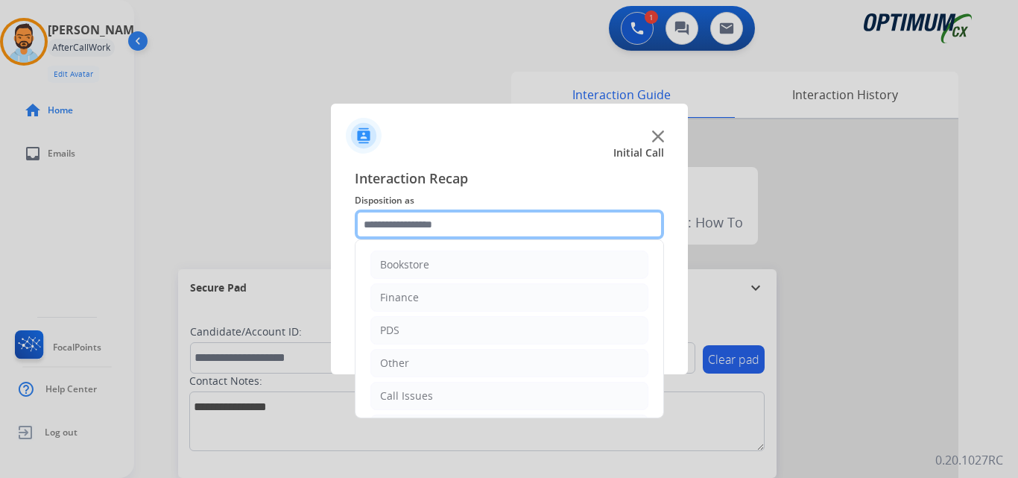
scroll to position [101, 0]
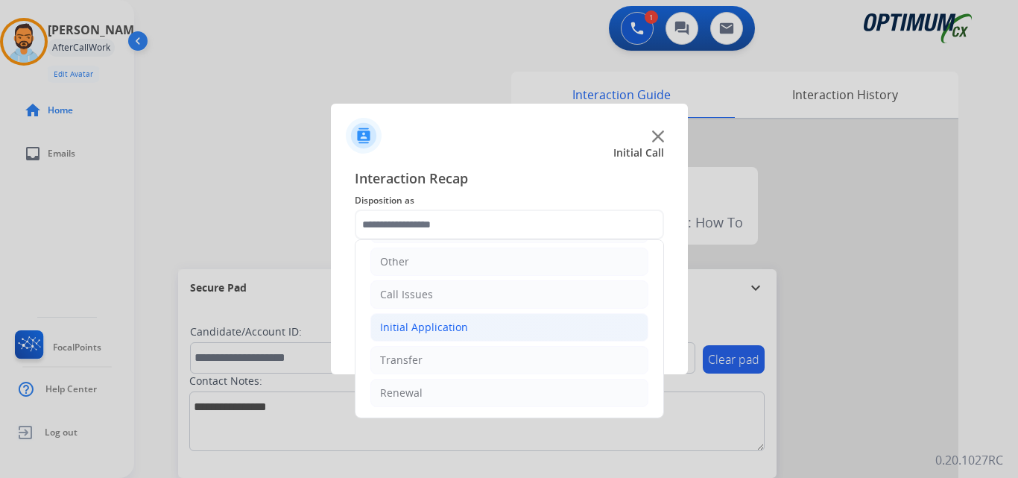
click at [467, 328] on li "Initial Application" at bounding box center [509, 327] width 278 height 28
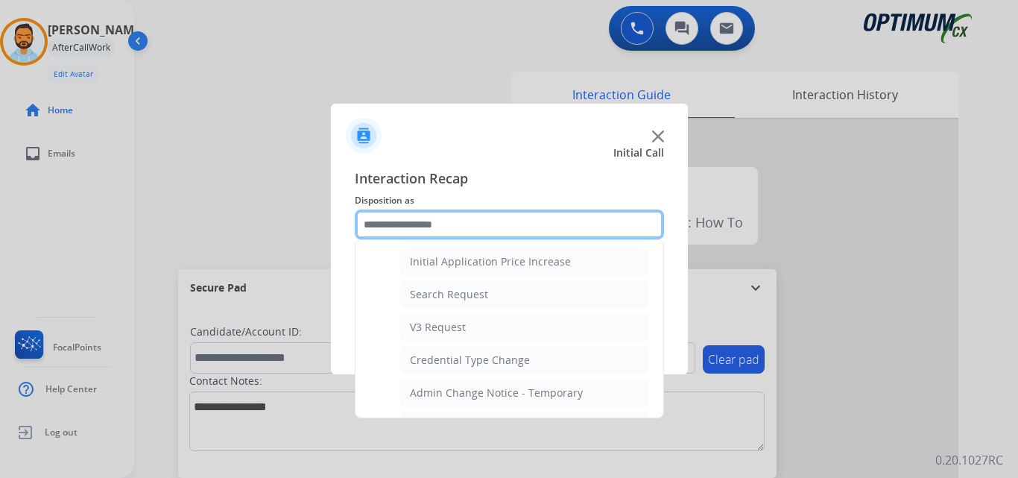
scroll to position [508, 0]
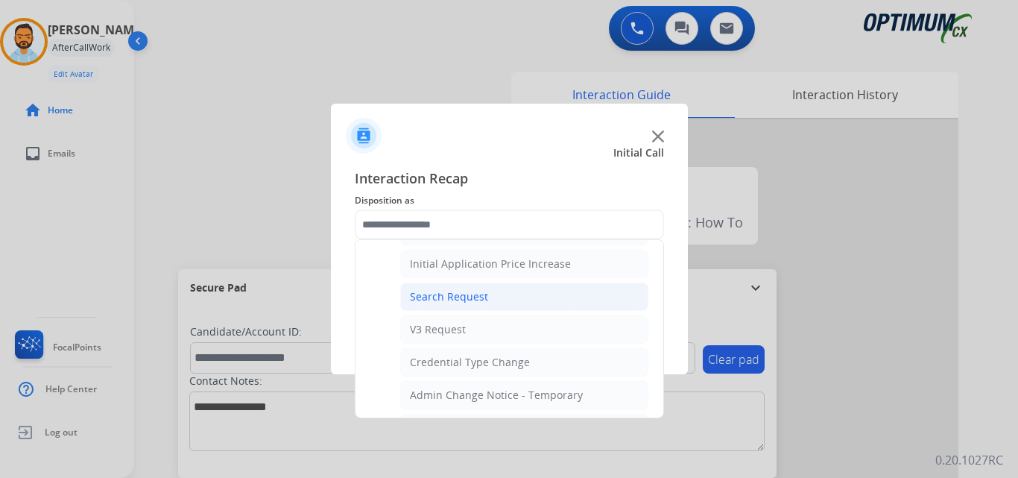
click at [508, 303] on li "Search Request" at bounding box center [524, 297] width 248 height 28
type input "**********"
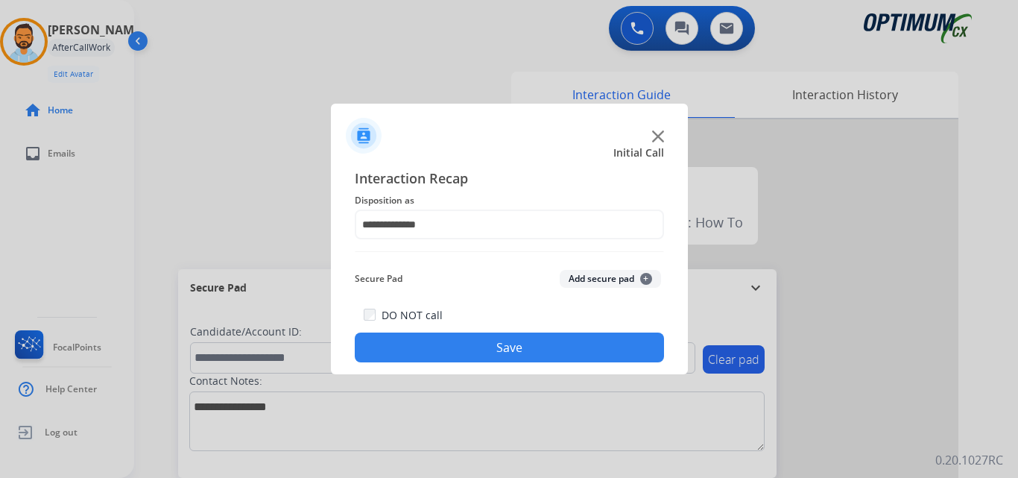
click at [477, 354] on button "Save" at bounding box center [509, 347] width 309 height 30
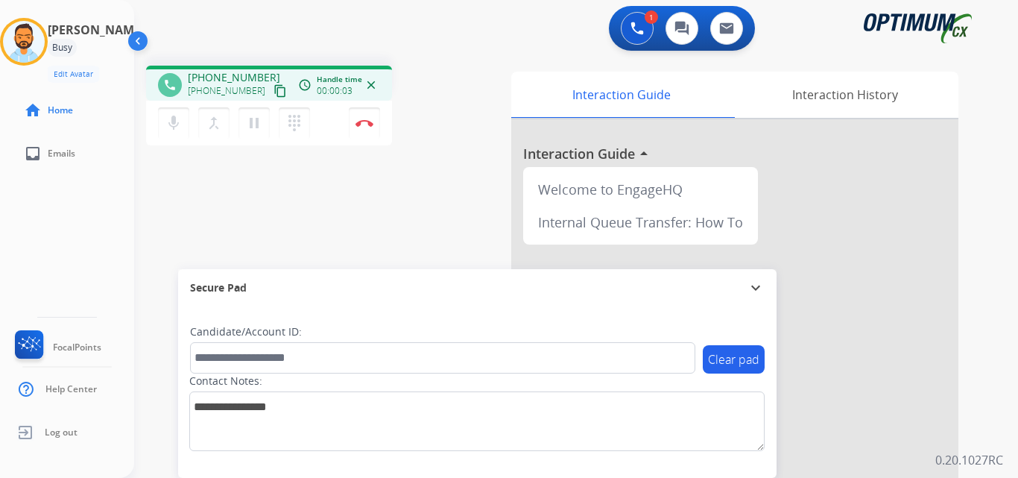
click at [274, 95] on mat-icon "content_copy" at bounding box center [280, 90] width 13 height 13
click at [371, 133] on button "Disconnect" at bounding box center [364, 122] width 31 height 31
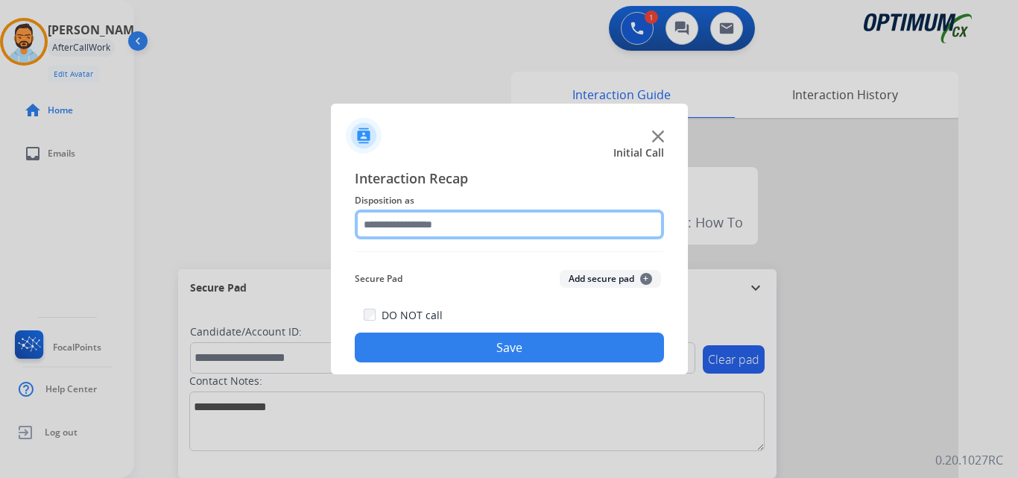
click at [417, 224] on input "text" at bounding box center [509, 224] width 309 height 30
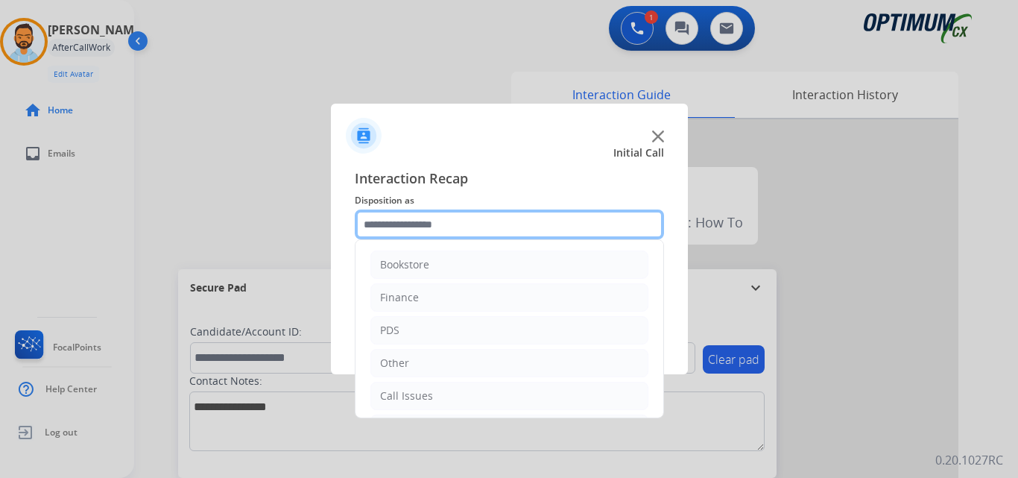
scroll to position [101, 0]
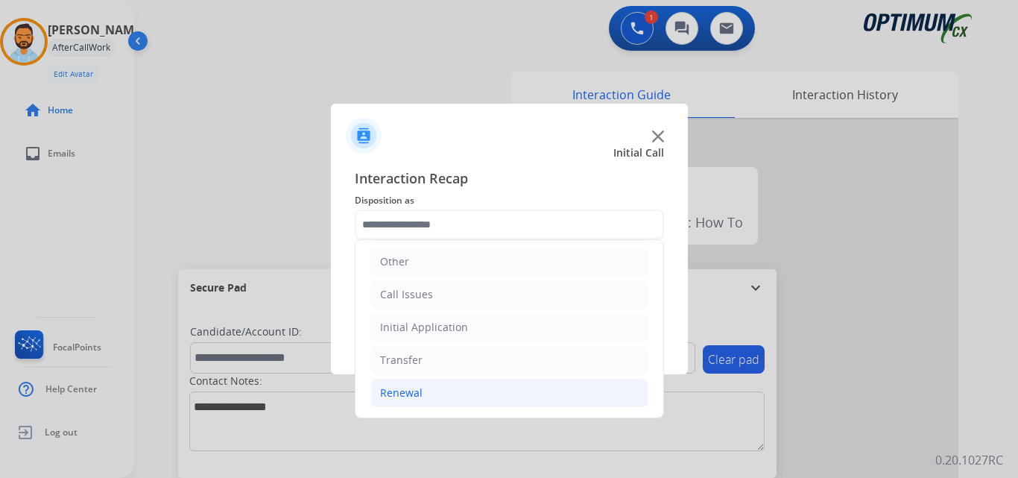
click at [427, 389] on li "Renewal" at bounding box center [509, 393] width 278 height 28
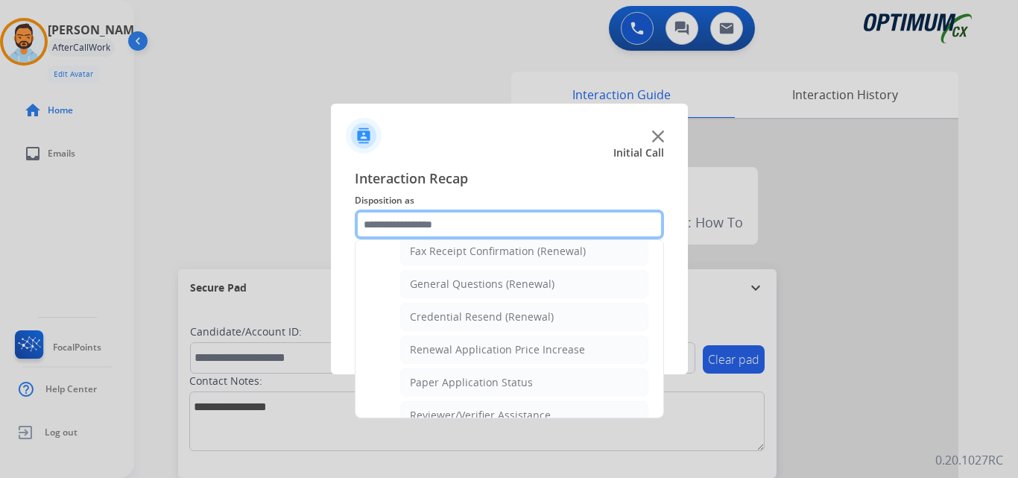
scroll to position [416, 0]
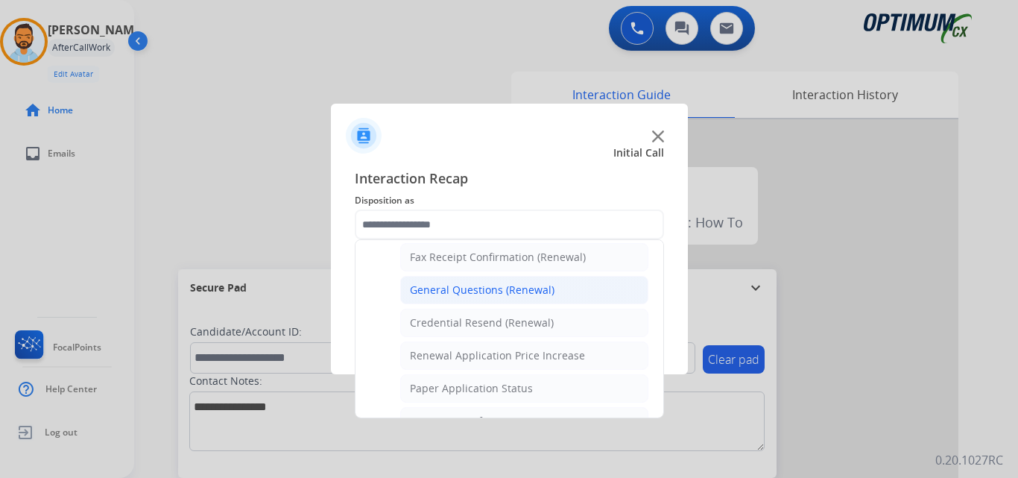
click at [504, 294] on div "General Questions (Renewal)" at bounding box center [482, 290] width 145 height 15
type input "**********"
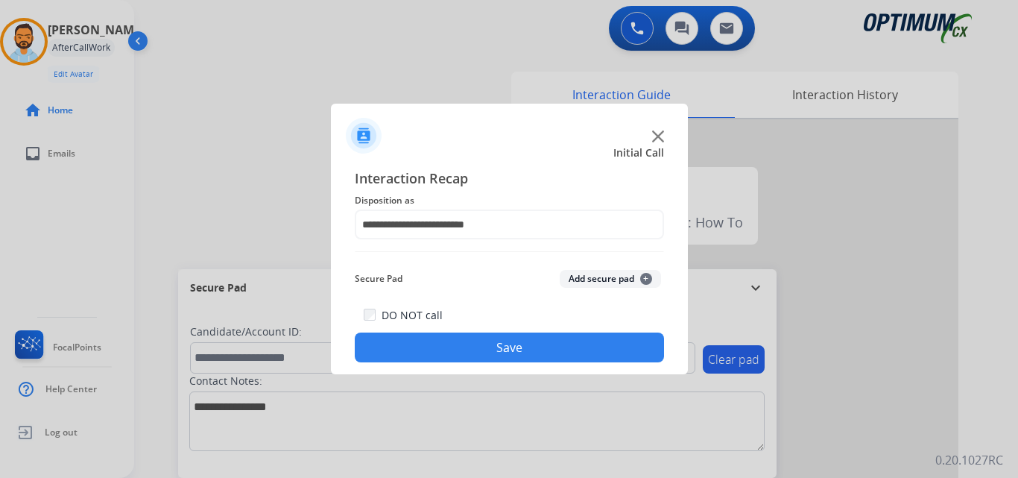
click at [478, 343] on button "Save" at bounding box center [509, 347] width 309 height 30
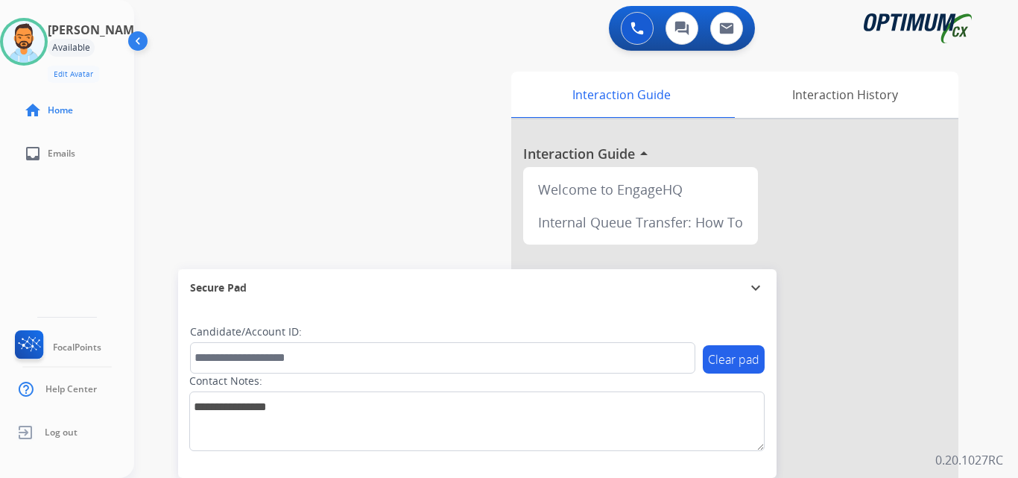
click at [351, 78] on div "swap_horiz Break voice bridge close_fullscreen Connect 3-Way Call merge_type Se…" at bounding box center [558, 365] width 848 height 622
click at [365, 215] on div "swap_horiz Break voice bridge close_fullscreen Connect 3-Way Call merge_type Se…" at bounding box center [558, 365] width 848 height 622
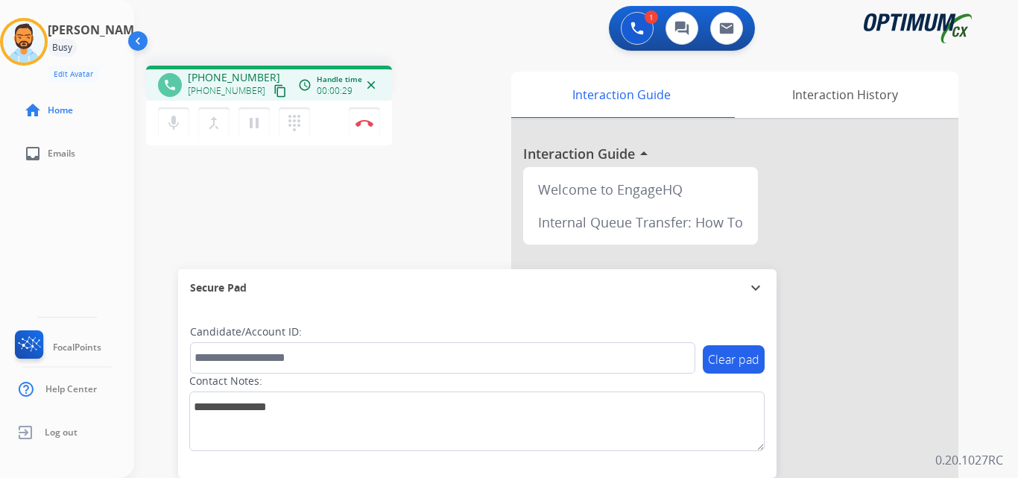
click at [274, 92] on mat-icon "content_copy" at bounding box center [280, 90] width 13 height 13
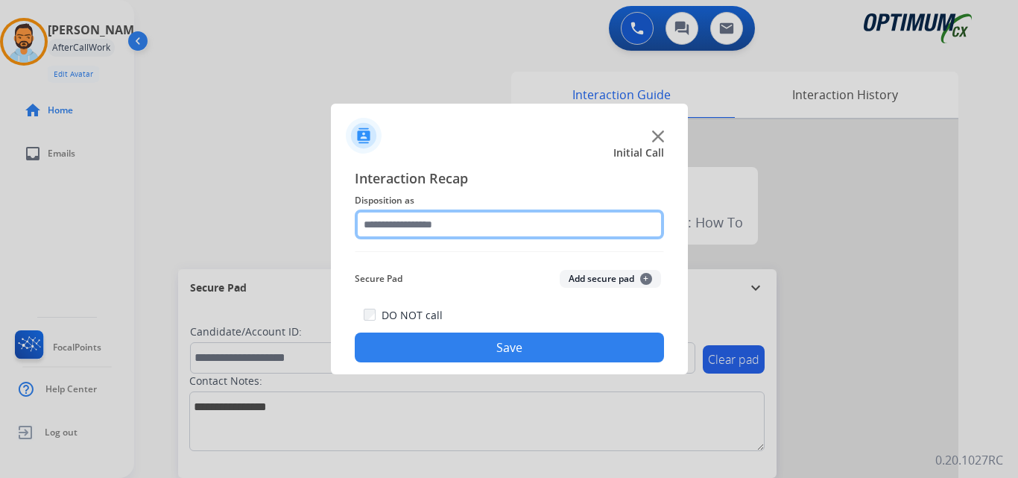
click at [479, 230] on input "text" at bounding box center [509, 224] width 309 height 30
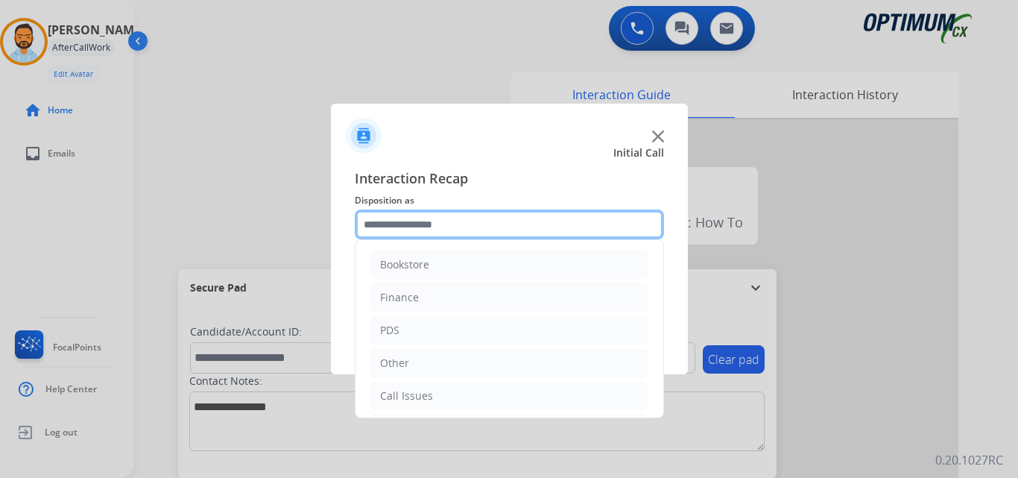
scroll to position [101, 0]
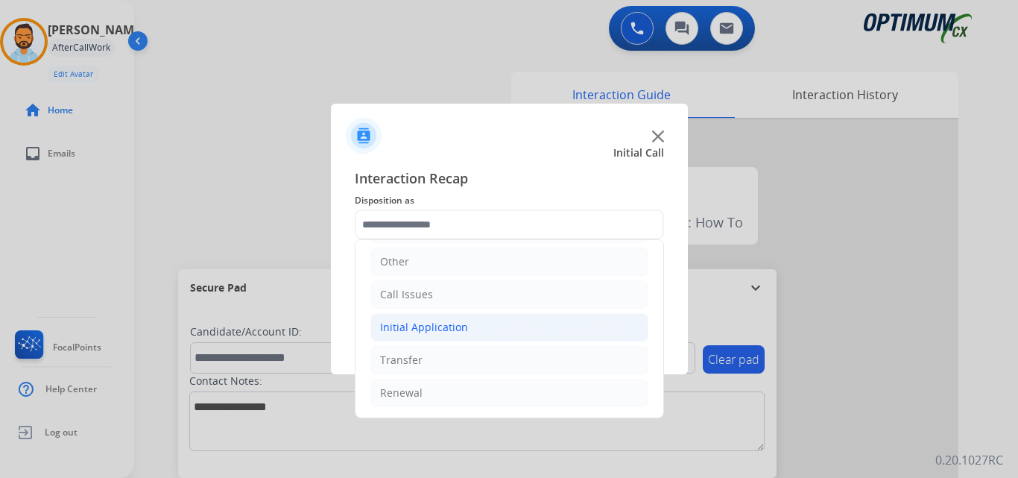
click at [461, 327] on div "Initial Application" at bounding box center [424, 327] width 88 height 15
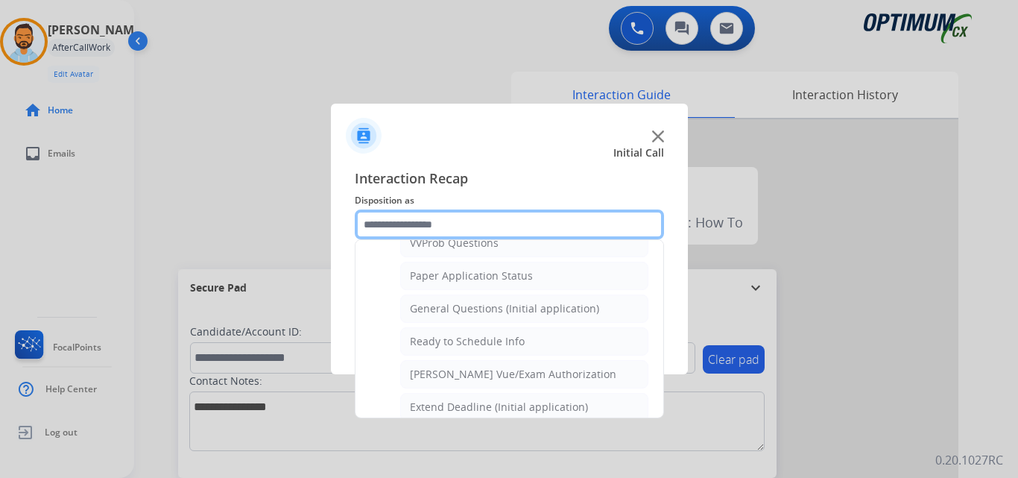
scroll to position [821, 0]
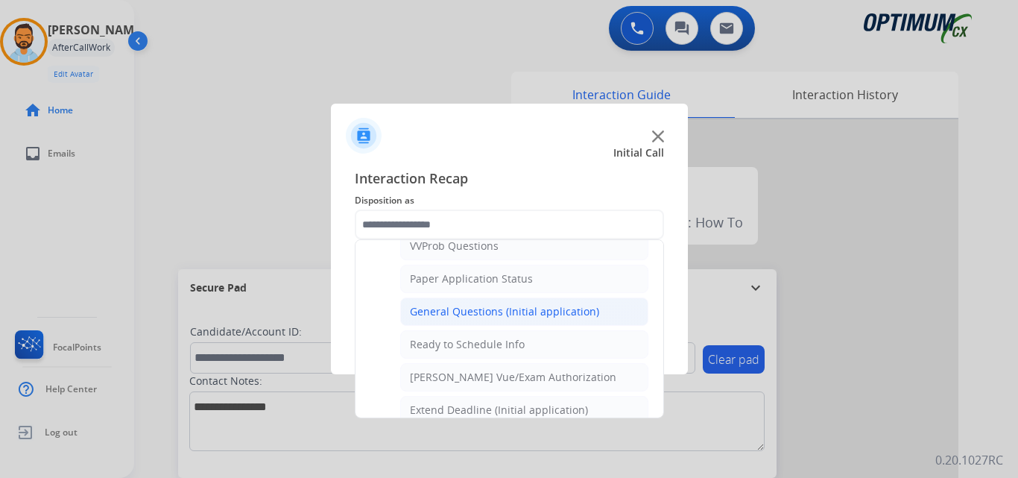
click at [533, 318] on div "General Questions (Initial application)" at bounding box center [504, 311] width 189 height 15
type input "**********"
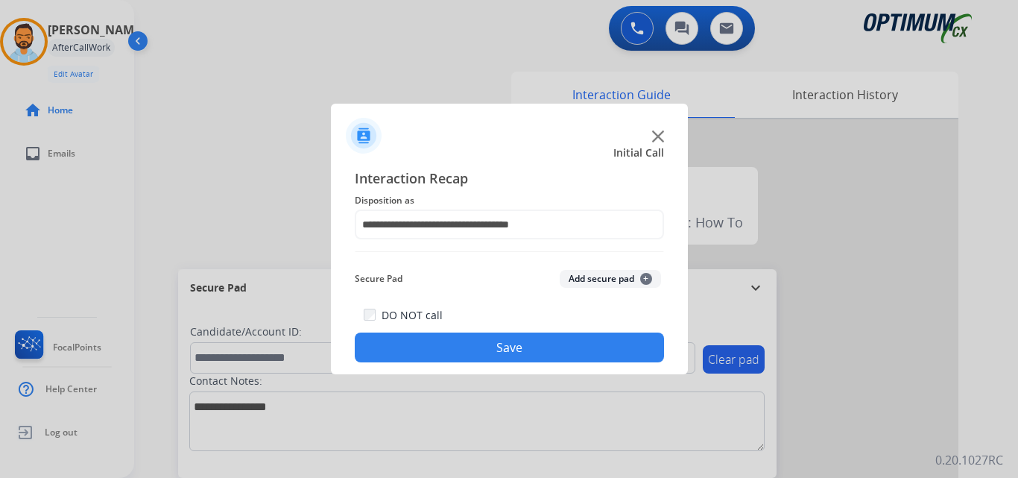
click at [519, 341] on button "Save" at bounding box center [509, 347] width 309 height 30
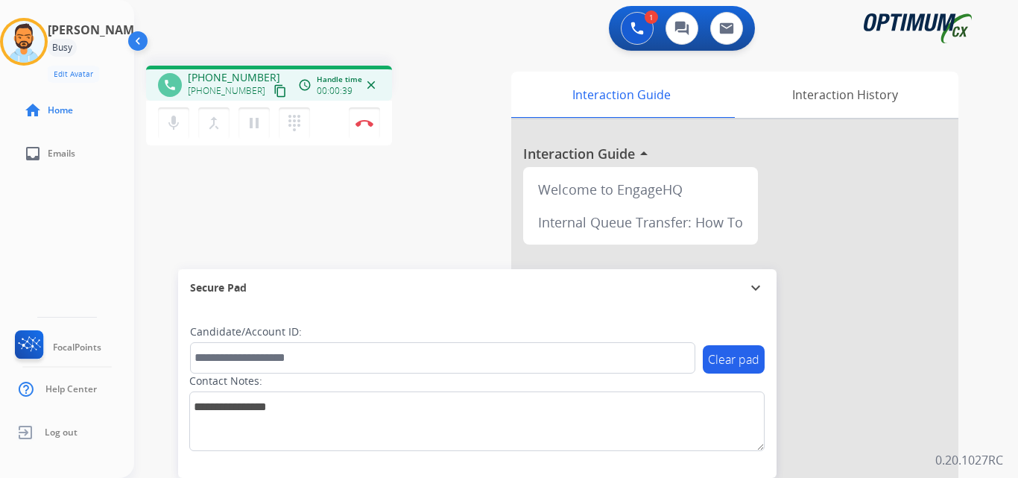
click at [274, 97] on mat-icon "content_copy" at bounding box center [280, 90] width 13 height 13
click at [369, 129] on button "Disconnect" at bounding box center [364, 122] width 31 height 31
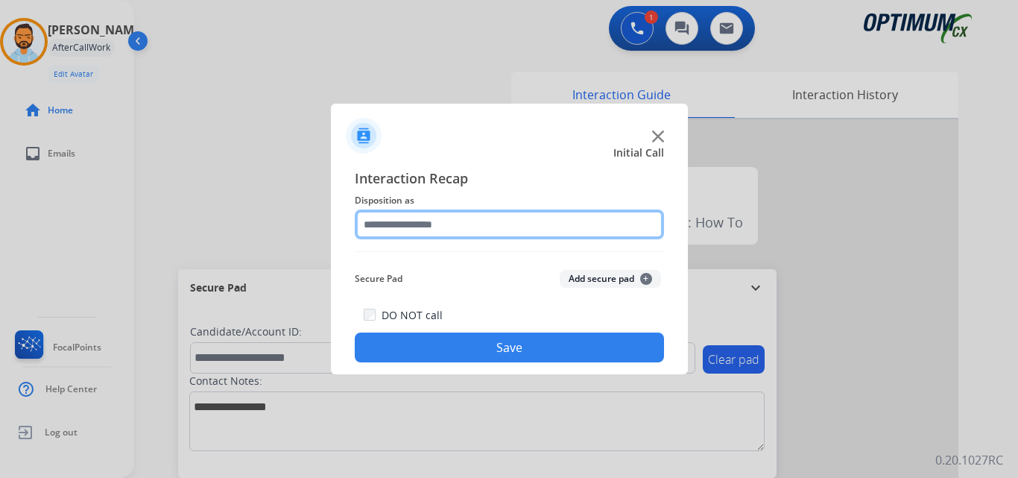
click at [474, 225] on input "text" at bounding box center [509, 224] width 309 height 30
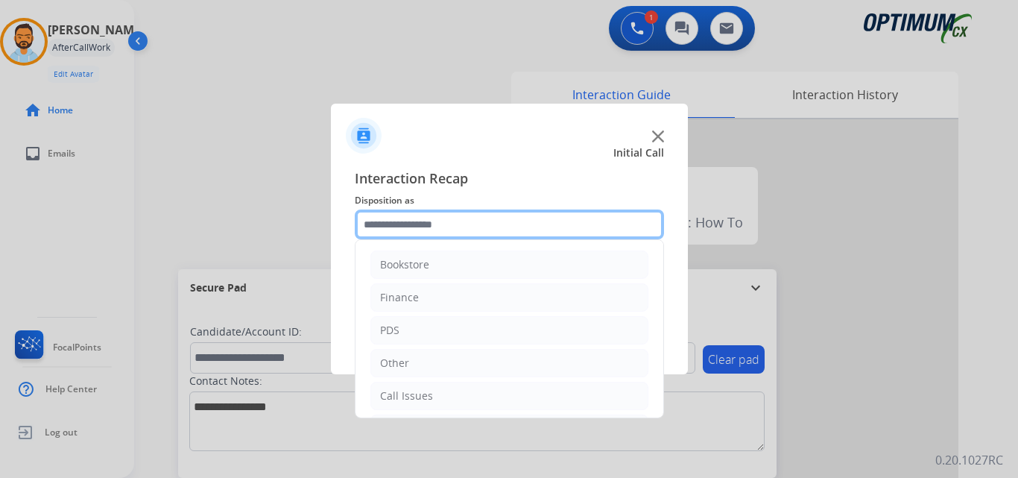
scroll to position [101, 0]
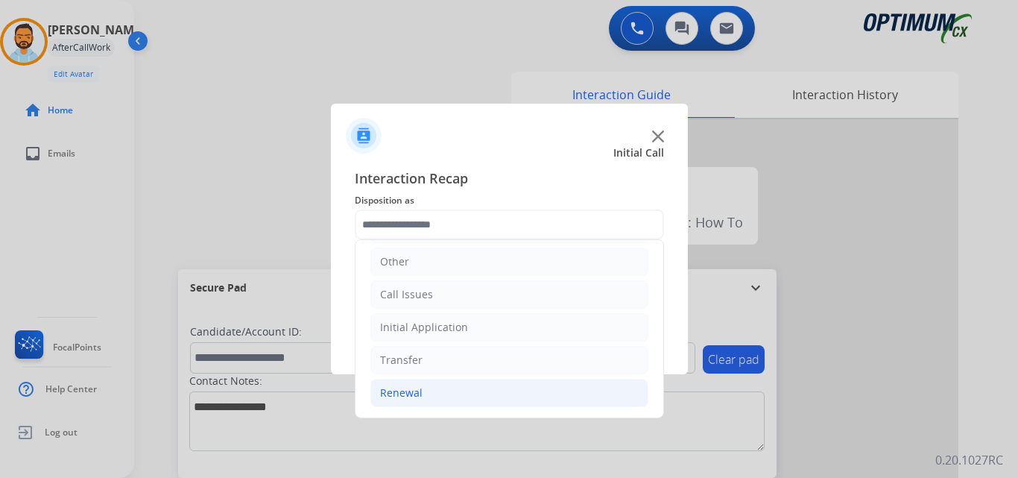
click at [458, 394] on li "Renewal" at bounding box center [509, 393] width 278 height 28
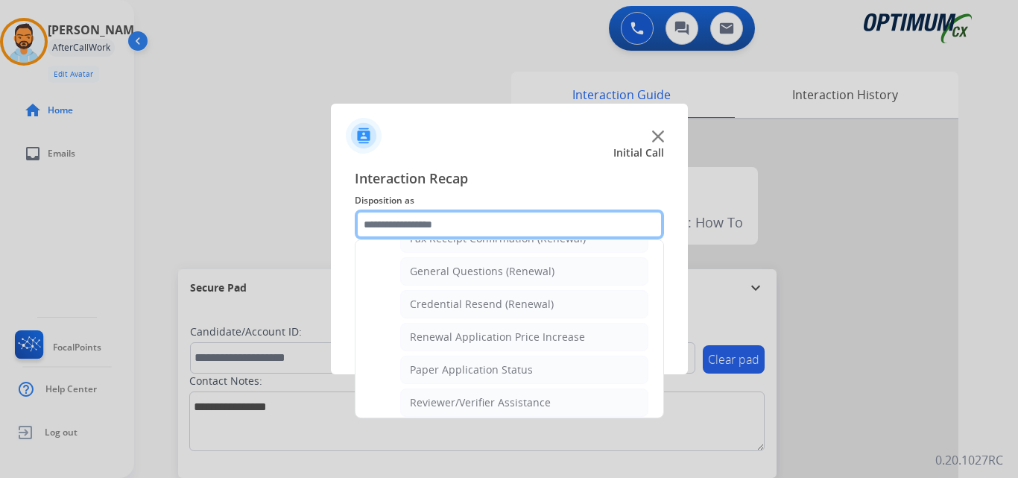
scroll to position [418, 0]
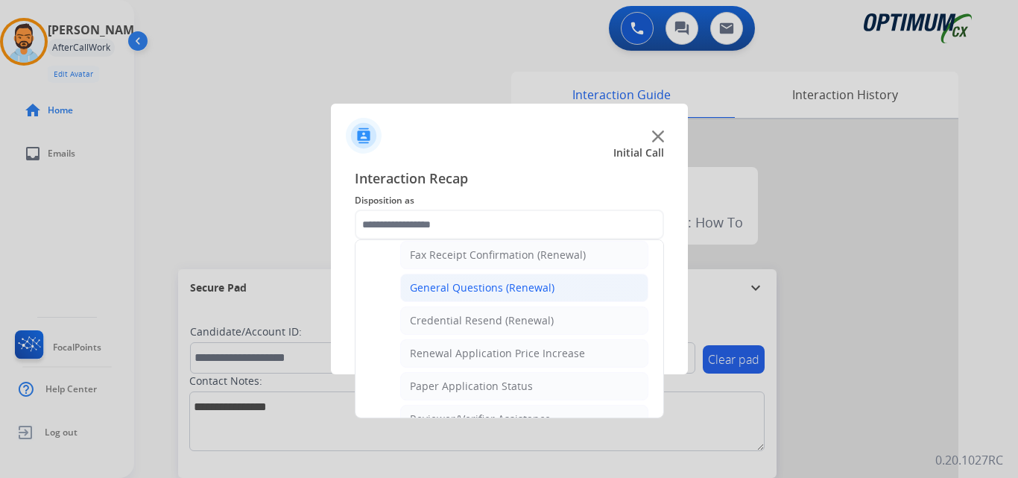
click at [500, 282] on div "General Questions (Renewal)" at bounding box center [482, 287] width 145 height 15
type input "**********"
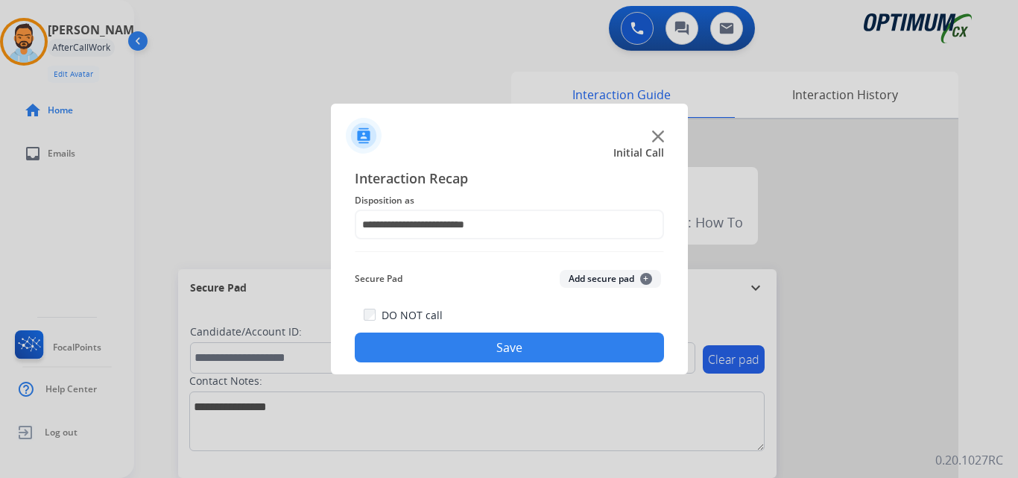
click at [537, 347] on button "Save" at bounding box center [509, 347] width 309 height 30
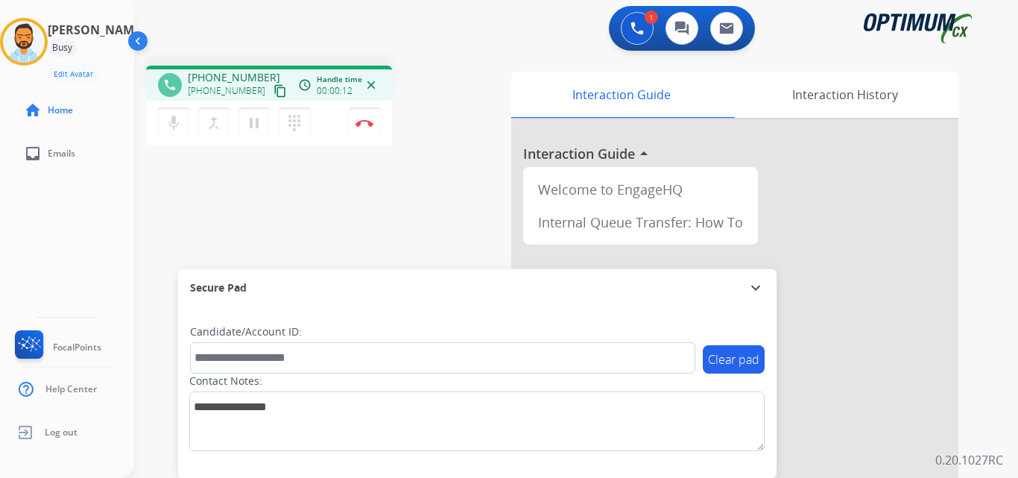
click at [274, 90] on mat-icon "content_copy" at bounding box center [280, 90] width 13 height 13
click at [366, 129] on button "Disconnect" at bounding box center [364, 122] width 31 height 31
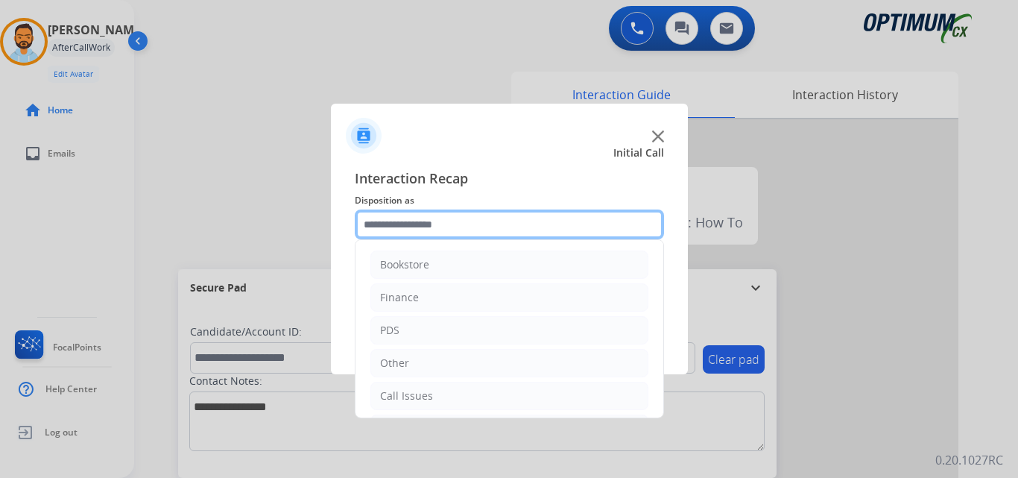
click at [428, 224] on input "text" at bounding box center [509, 224] width 309 height 30
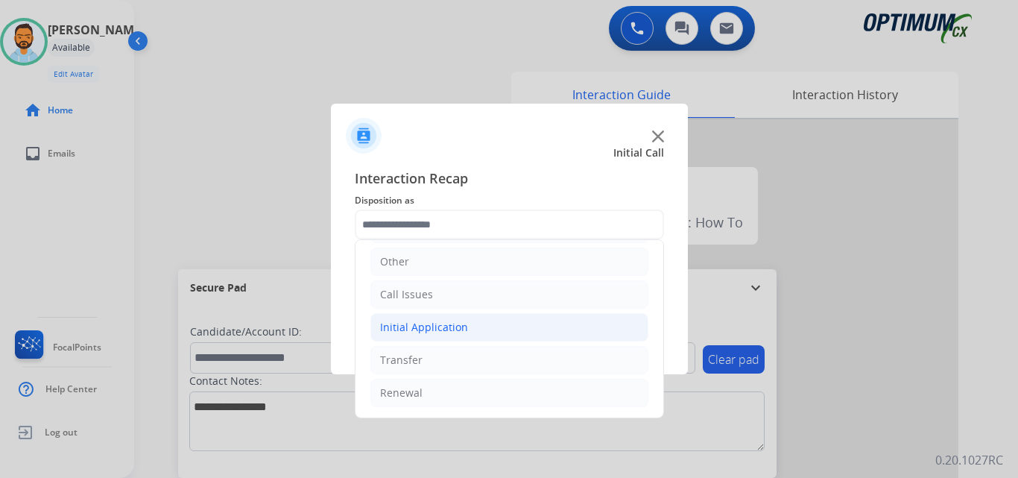
click at [440, 324] on div "Initial Application" at bounding box center [424, 327] width 88 height 15
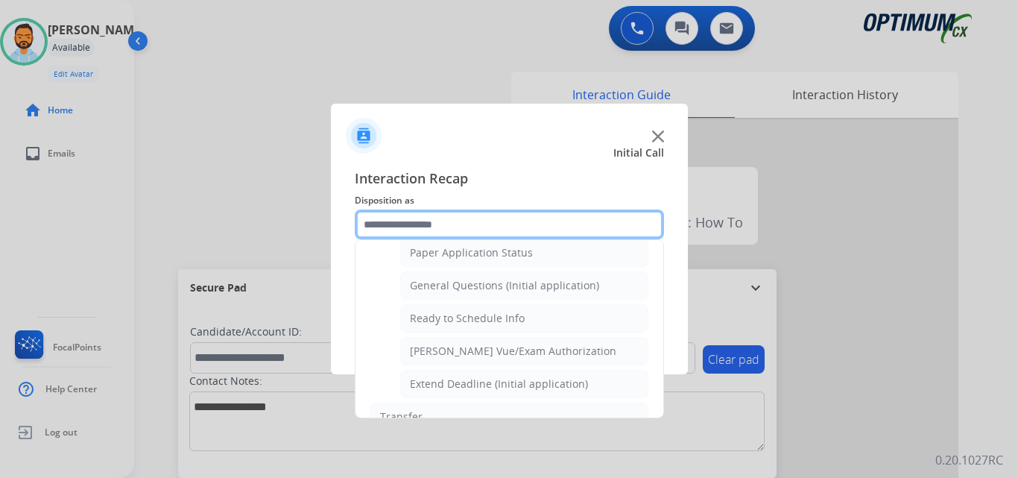
scroll to position [841, 0]
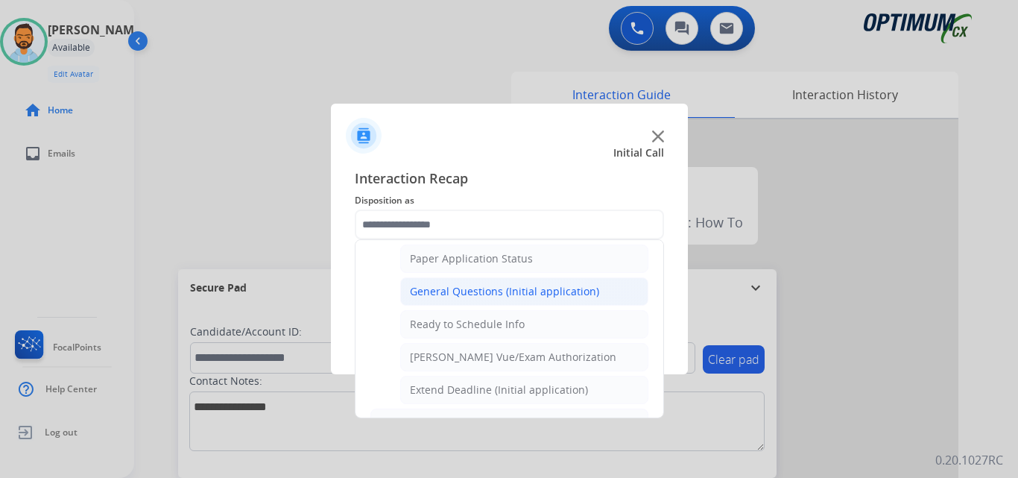
click at [492, 280] on li "General Questions (Initial application)" at bounding box center [524, 291] width 248 height 28
type input "**********"
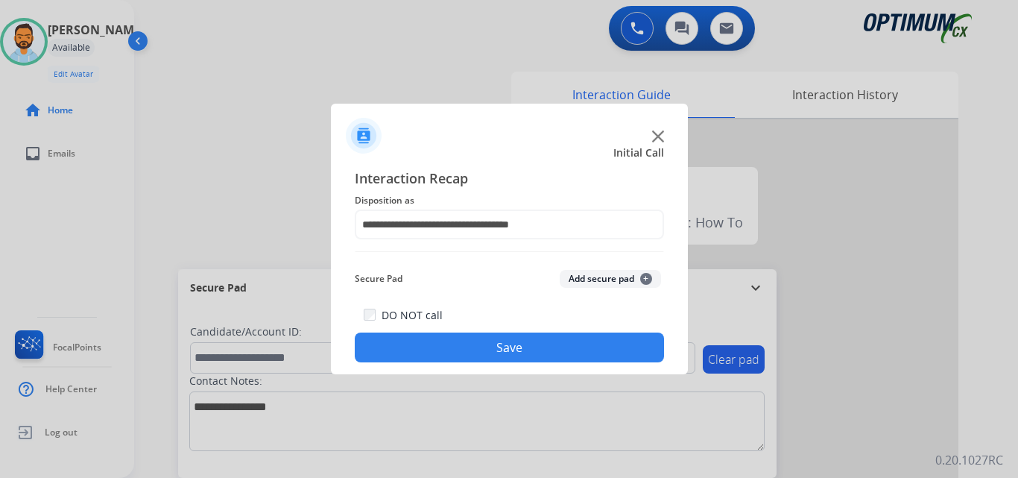
click at [460, 357] on button "Save" at bounding box center [509, 347] width 309 height 30
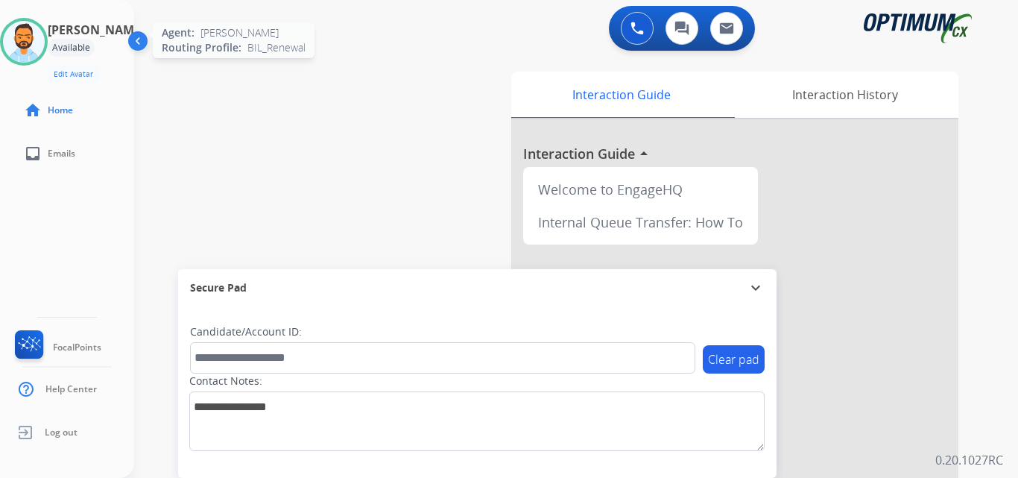
click at [31, 41] on img at bounding box center [24, 42] width 42 height 42
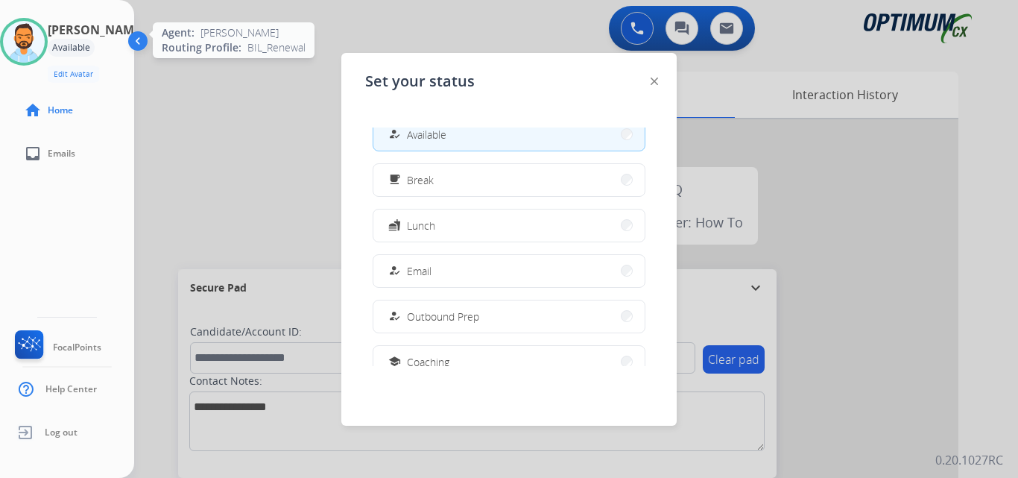
scroll to position [13, 0]
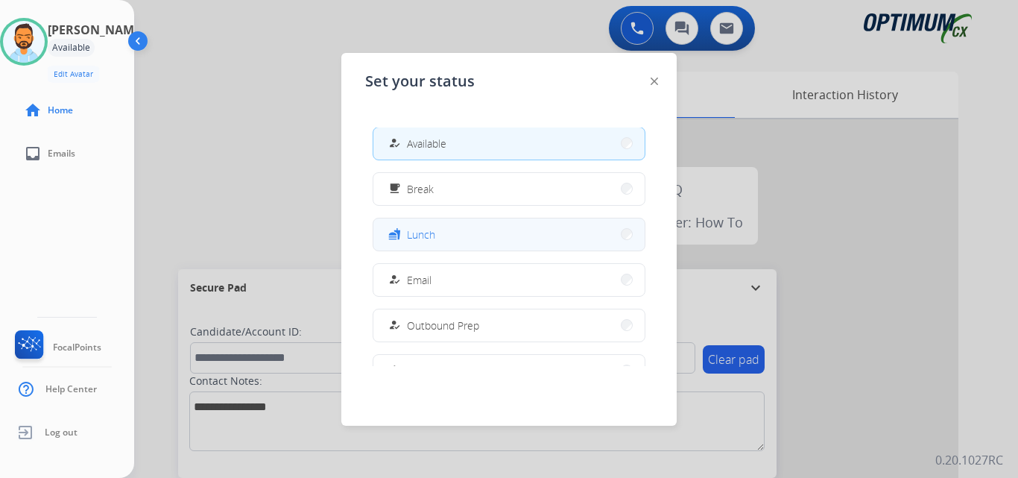
click at [450, 223] on button "fastfood Lunch" at bounding box center [508, 234] width 271 height 32
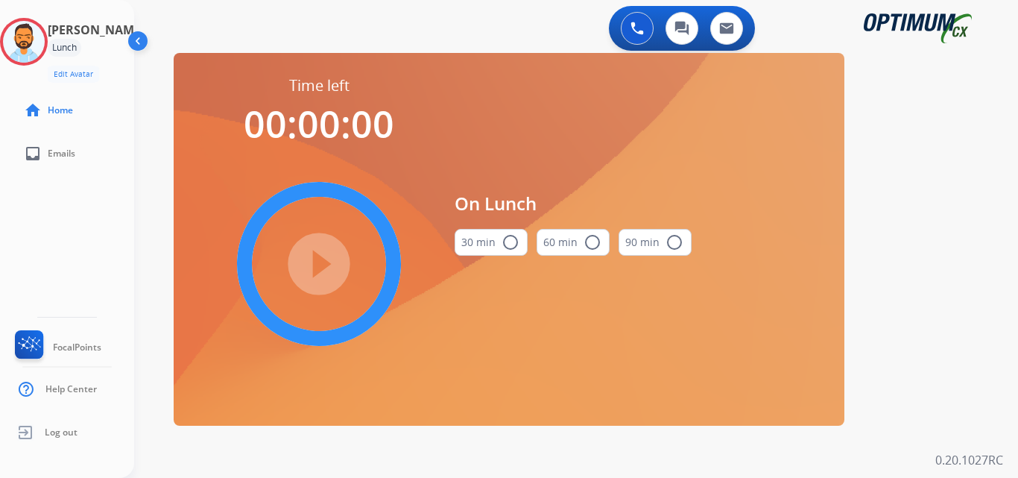
click at [505, 233] on button "30 min radio_button_unchecked" at bounding box center [491, 242] width 73 height 27
click at [328, 273] on mat-icon "play_circle_filled" at bounding box center [319, 264] width 18 height 18
